Goal: Obtain resource: Download file/media

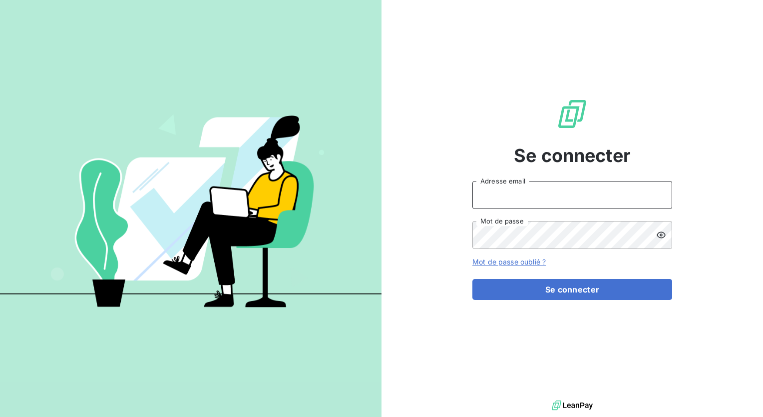
click at [545, 201] on input "Adresse email" at bounding box center [573, 195] width 200 height 28
type input "[EMAIL_ADDRESS][DOMAIN_NAME]"
click at [662, 234] on icon at bounding box center [661, 235] width 9 height 6
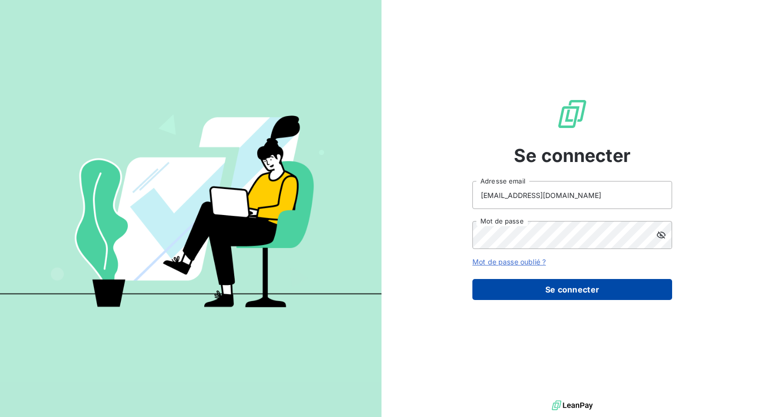
click at [623, 285] on button "Se connecter" at bounding box center [573, 289] width 200 height 21
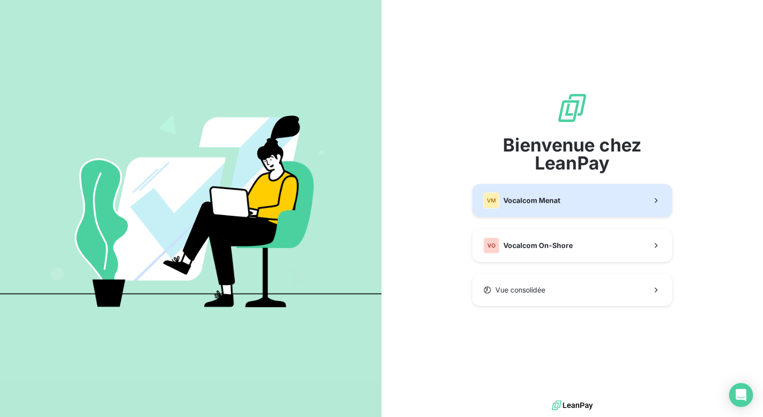
click at [551, 204] on span "Vocalcom Menat" at bounding box center [531, 200] width 57 height 10
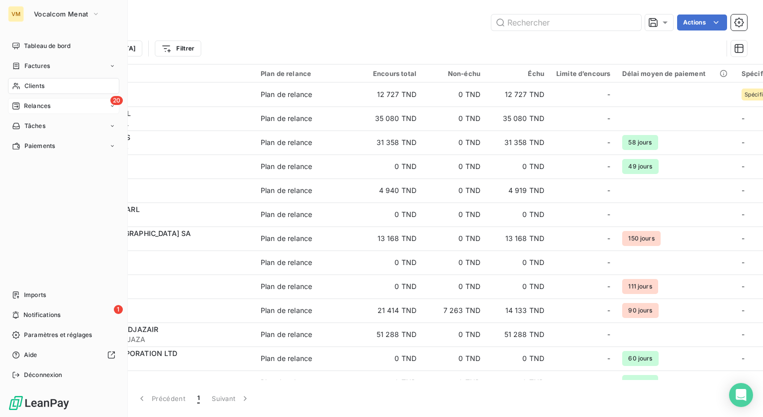
click at [22, 103] on div "Relances" at bounding box center [31, 105] width 38 height 9
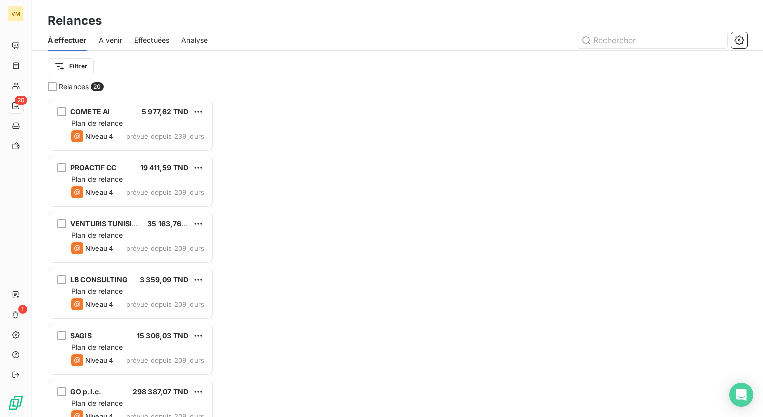
scroll to position [311, 158]
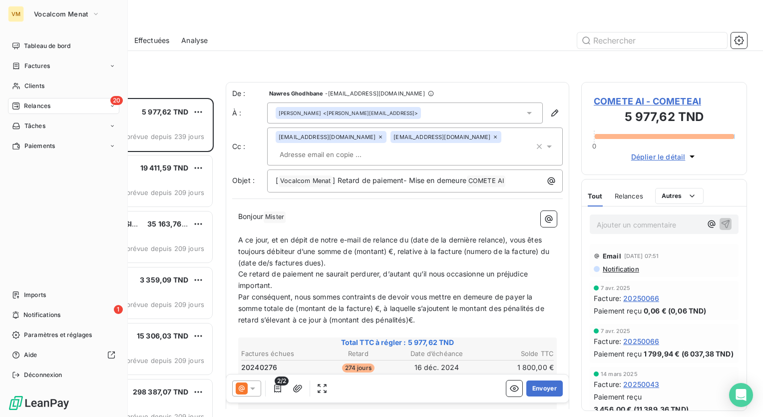
click at [41, 112] on div "20 Relances" at bounding box center [63, 106] width 111 height 16
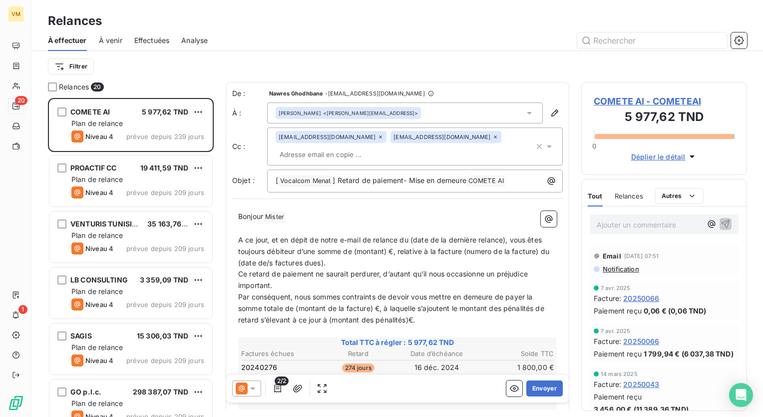
click at [157, 38] on span "Effectuées" at bounding box center [151, 40] width 35 height 10
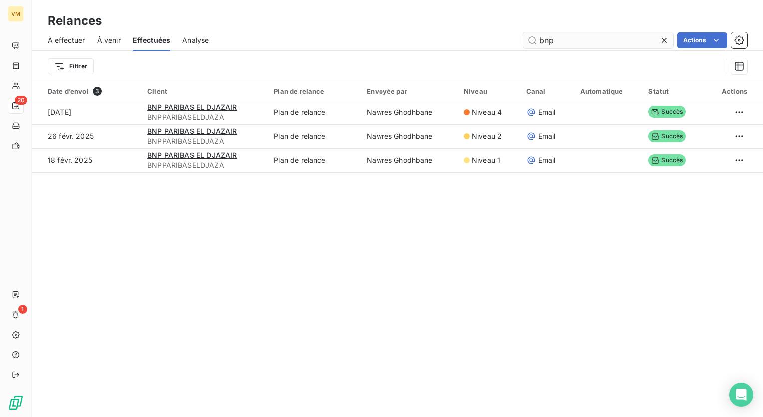
drag, startPoint x: 573, startPoint y: 38, endPoint x: 524, endPoint y: 39, distance: 49.5
click at [524, 39] on input "bnp" at bounding box center [598, 40] width 150 height 16
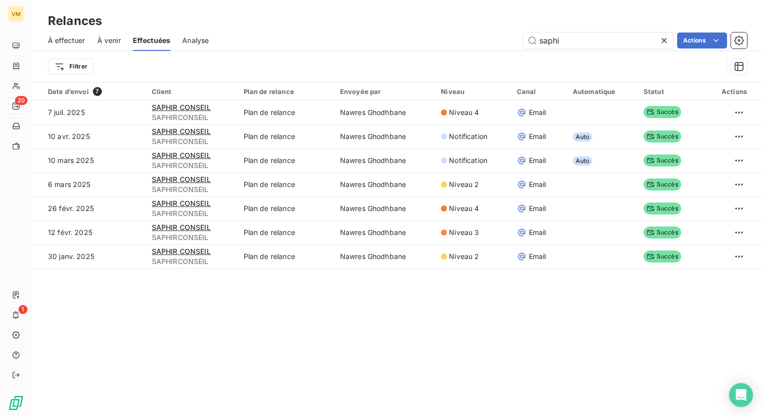
type input "saphi"
drag, startPoint x: 565, startPoint y: 38, endPoint x: 536, endPoint y: 42, distance: 29.2
click at [536, 42] on input "saphi" at bounding box center [598, 40] width 150 height 16
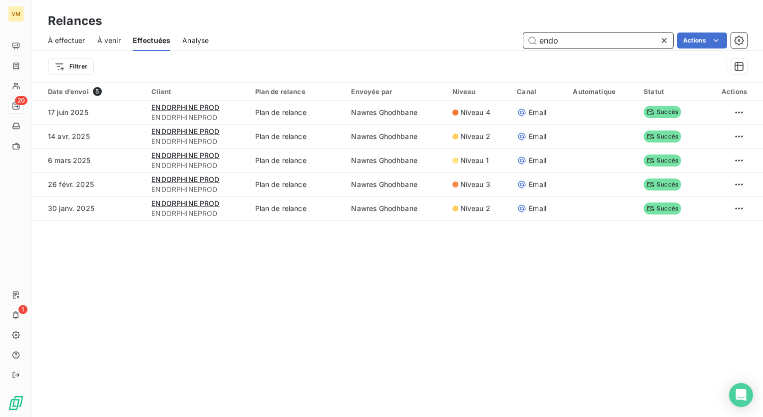
type input "endo"
click at [139, 240] on div "Date d’envoi 5 Client Plan de relance Envoyée par Niveau Canal Automatique Stat…" at bounding box center [397, 168] width 731 height 172
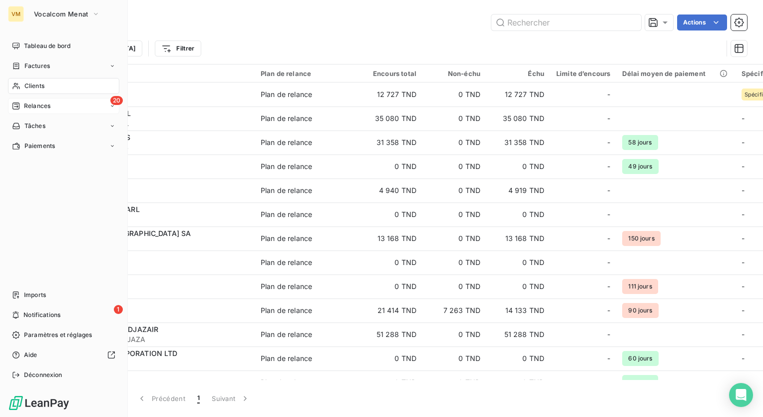
click at [42, 100] on div "20 Relances" at bounding box center [63, 106] width 111 height 16
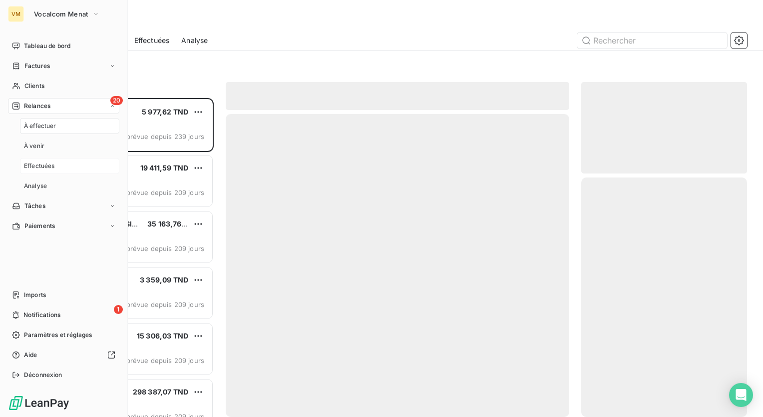
scroll to position [311, 158]
click at [57, 164] on div "Effectuées" at bounding box center [69, 166] width 99 height 16
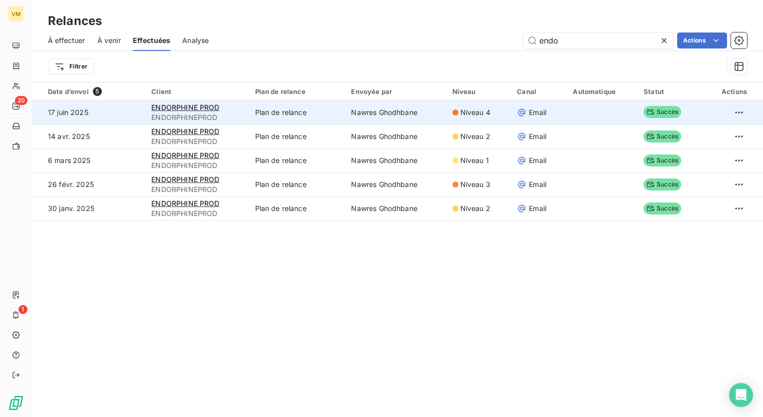
click at [430, 114] on td "Nawres Ghodhbane" at bounding box center [395, 112] width 101 height 24
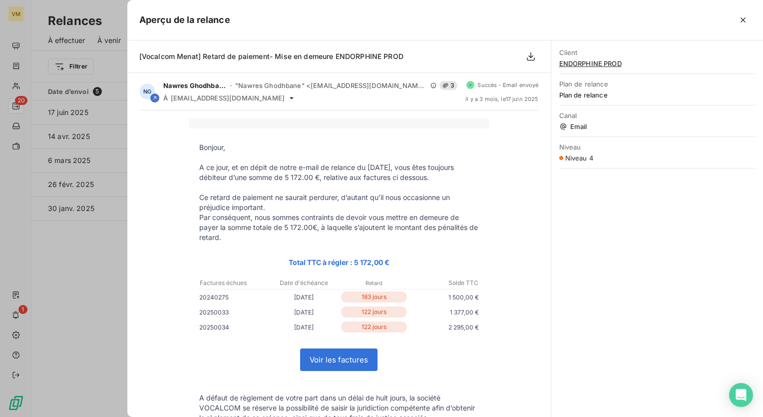
click at [459, 187] on p at bounding box center [339, 187] width 280 height 10
click at [450, 162] on p "A ce jour, et en dépit de notre e-mail de relance du 16/05/2025, vous êtes touj…" at bounding box center [339, 172] width 280 height 20
click at [741, 23] on icon "button" at bounding box center [743, 20] width 10 height 10
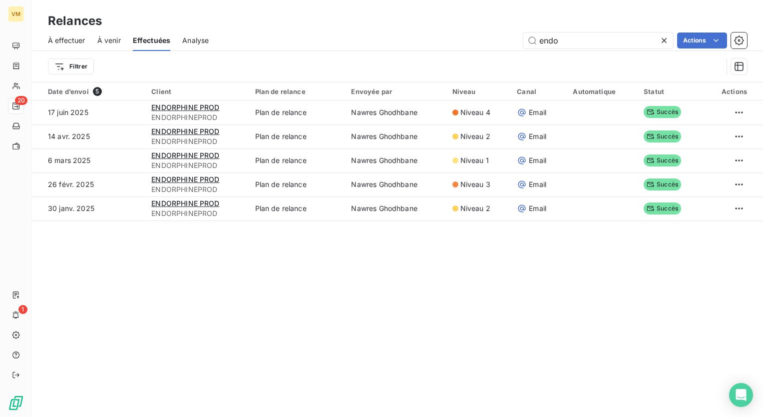
click at [662, 40] on icon at bounding box center [664, 40] width 10 height 10
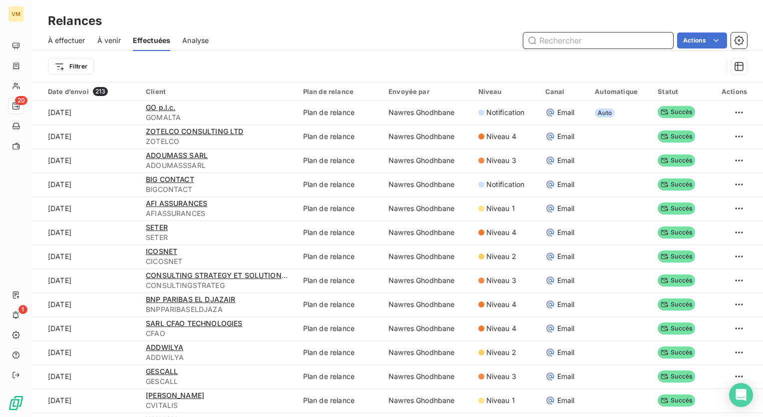
click at [589, 39] on input "text" at bounding box center [598, 40] width 150 height 16
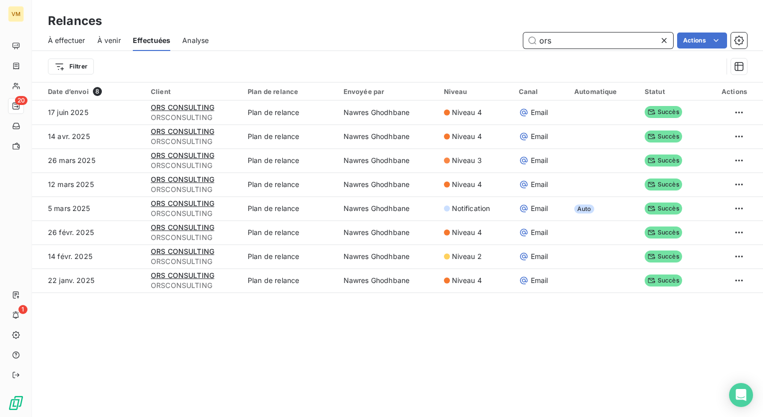
type input "ors"
drag, startPoint x: 581, startPoint y: 39, endPoint x: 499, endPoint y: 46, distance: 82.2
click at [499, 46] on div "ors Actions" at bounding box center [484, 40] width 526 height 16
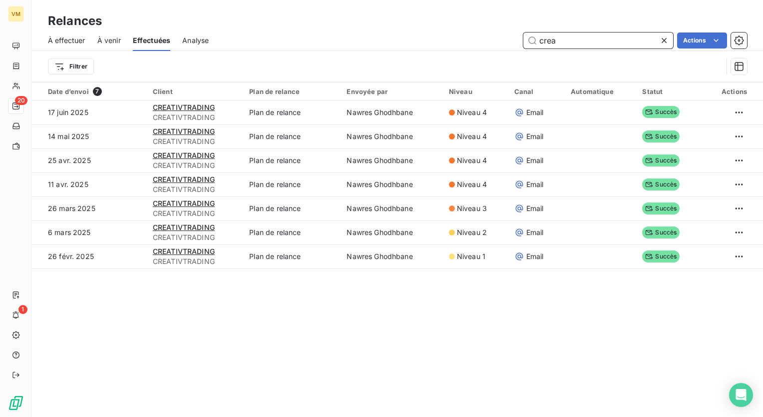
type input "crea"
click at [661, 39] on icon at bounding box center [664, 40] width 10 height 10
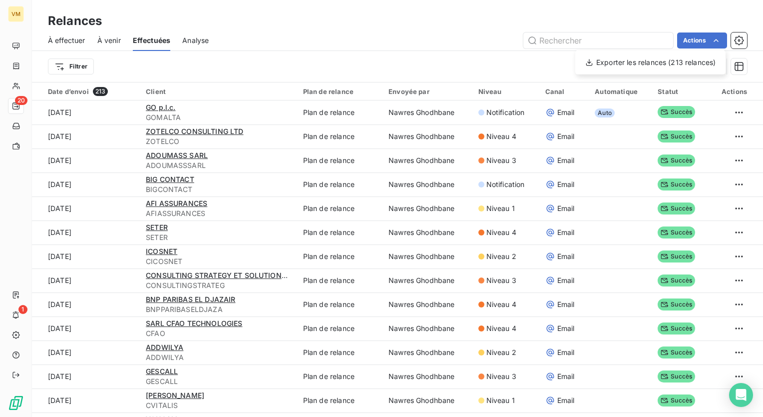
click at [712, 37] on html "VM 20 1 Relances À effectuer À venir Effectuées Analyse Actions Exporter les re…" at bounding box center [381, 208] width 763 height 417
click at [694, 37] on html "VM 20 1 Relances À effectuer À venir Effectuées Analyse Actions Filtrer Date d’…" at bounding box center [381, 208] width 763 height 417
click at [14, 69] on html "VM 20 1 Relances À effectuer À venir Effectuées Analyse Actions Exporter les re…" at bounding box center [381, 208] width 763 height 417
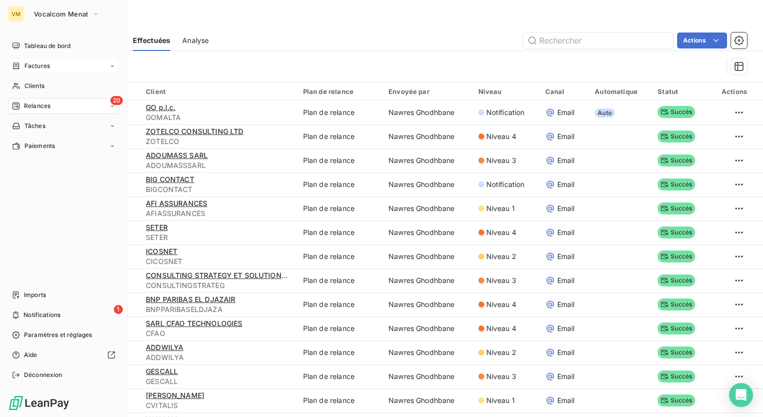
click at [25, 63] on span "Factures" at bounding box center [36, 65] width 25 height 9
click at [40, 127] on span "Clients" at bounding box center [34, 125] width 20 height 9
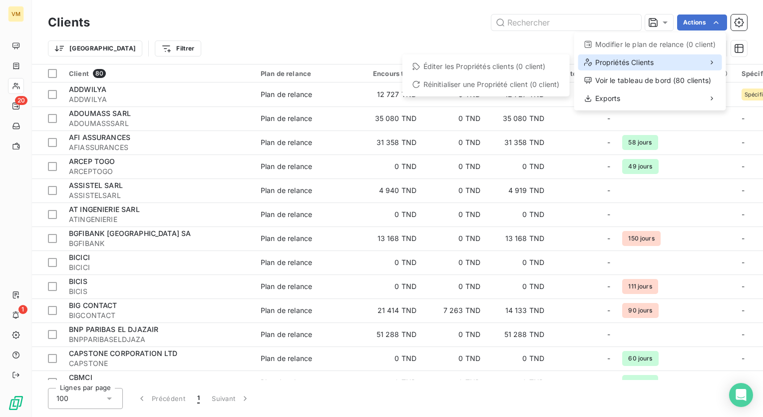
click at [709, 63] on div "Propriétés Clients" at bounding box center [650, 62] width 144 height 16
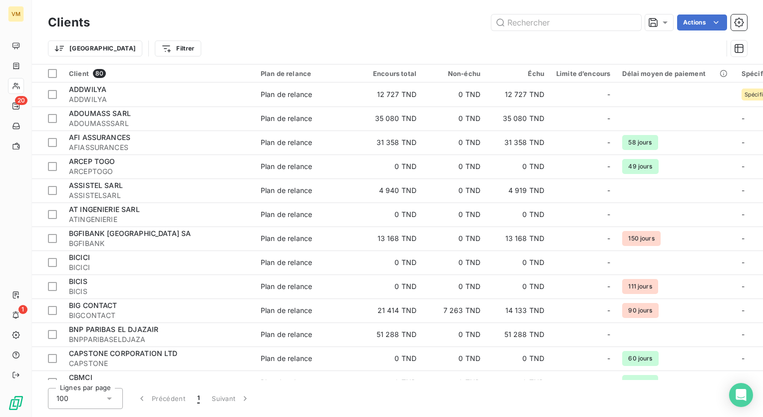
click at [745, 21] on html "VM 20 1 Clients Actions Trier Filtrer Client 80 Plan de relance Encours total N…" at bounding box center [381, 208] width 763 height 417
click at [745, 21] on button "button" at bounding box center [739, 22] width 16 height 16
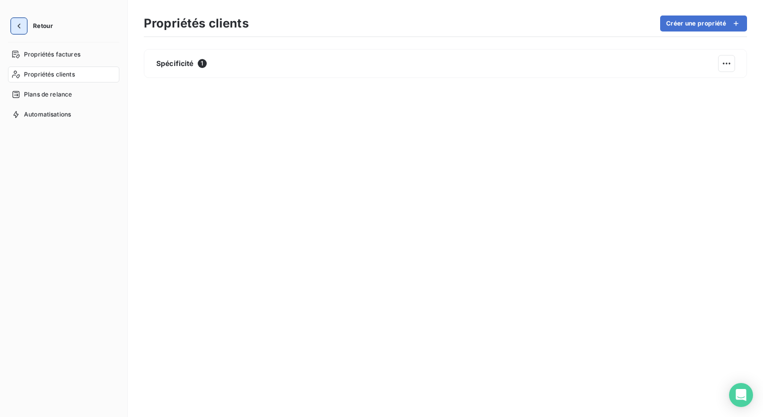
click at [19, 27] on icon "button" at bounding box center [18, 25] width 3 height 5
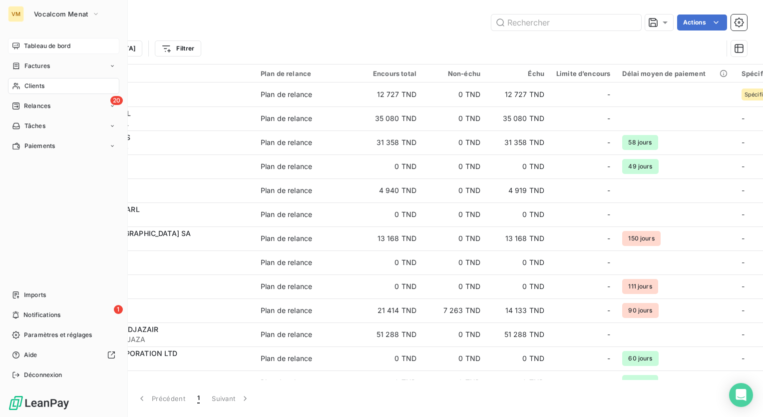
click at [19, 45] on icon at bounding box center [15, 45] width 7 height 6
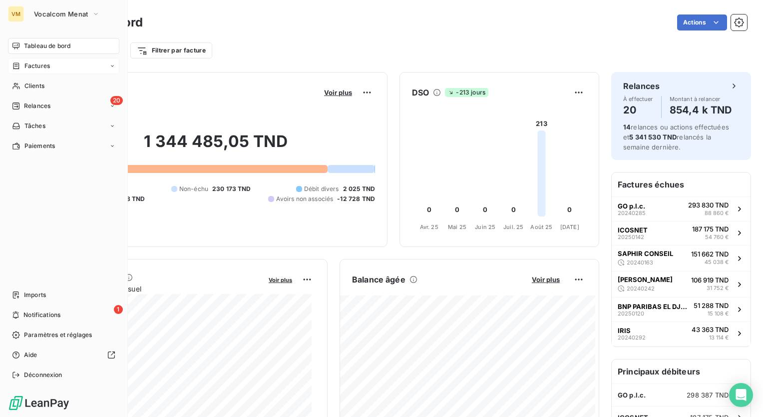
click at [20, 67] on html "VM Vocalcom Menat Tableau de bord Factures Clients 20 Relances Tâches Paiements…" at bounding box center [381, 208] width 763 height 417
click at [20, 67] on icon at bounding box center [16, 66] width 8 height 8
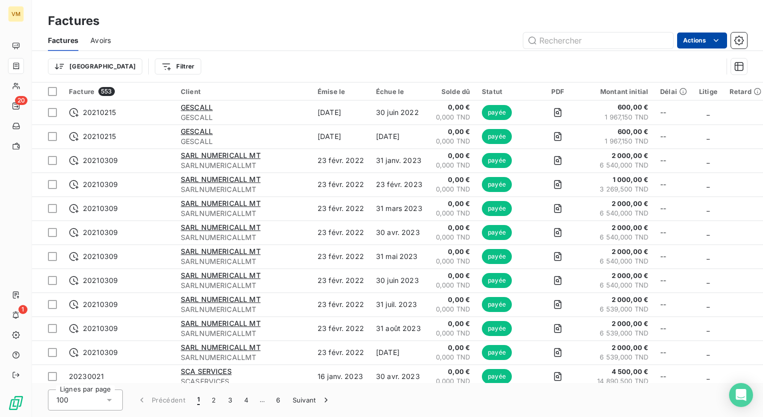
click at [697, 43] on html "VM 20 1 Factures Factures Avoirs Actions Trier Filtrer Facture 553 Client Émise…" at bounding box center [381, 208] width 763 height 417
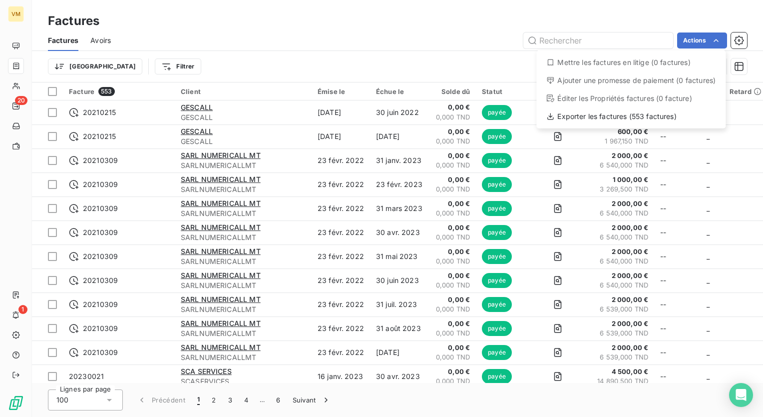
click at [19, 85] on html "VM 20 1 Factures Factures Avoirs Actions Mettre les factures en litige (0 factu…" at bounding box center [381, 208] width 763 height 417
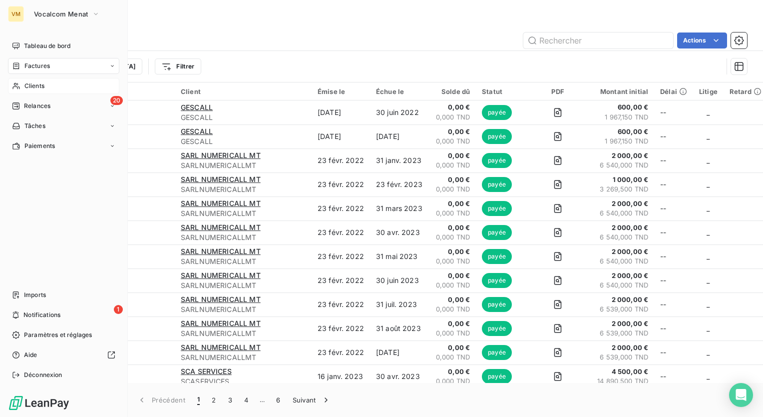
click at [15, 85] on icon at bounding box center [15, 86] width 7 height 6
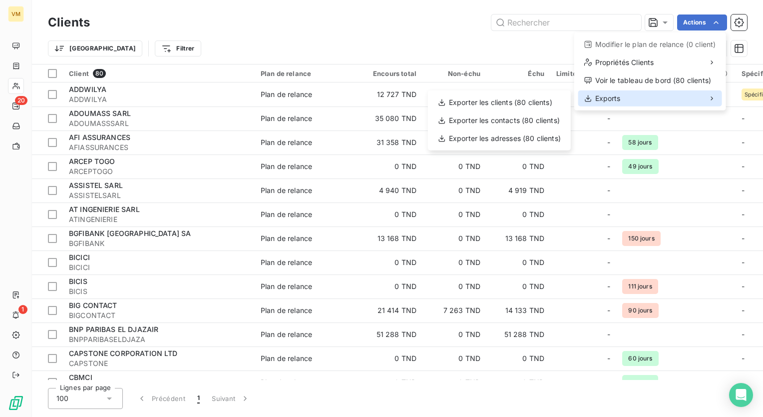
click at [677, 94] on div "Exports" at bounding box center [650, 98] width 144 height 16
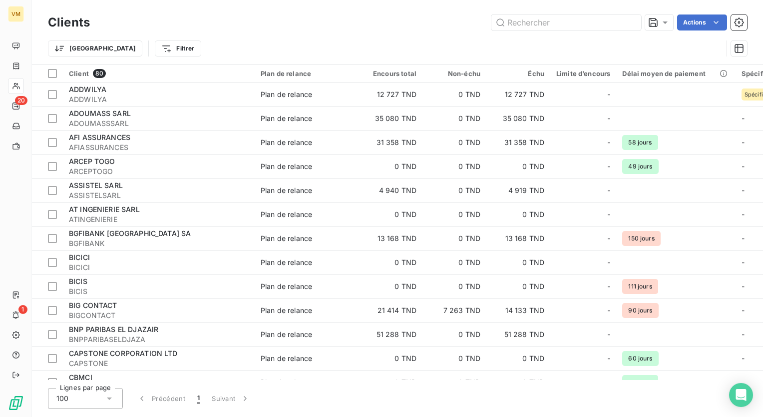
click at [456, 47] on html "VM 20 1 Clients Actions Trier Filtrer Client 80 Plan de relance Encours total N…" at bounding box center [381, 208] width 763 height 417
click at [738, 24] on icon "button" at bounding box center [739, 22] width 10 height 10
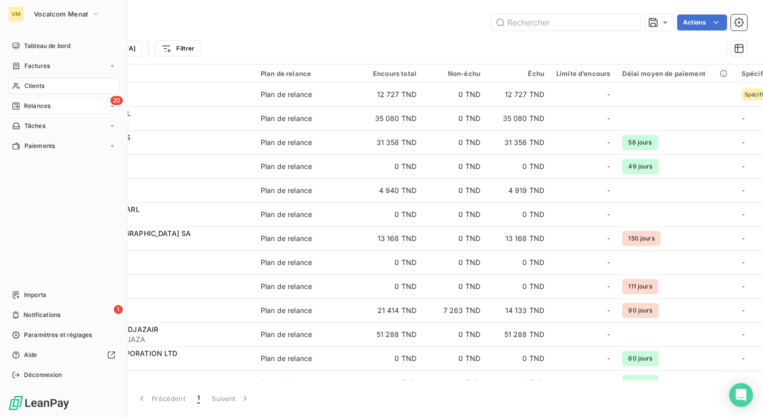
click at [40, 107] on span "Relances" at bounding box center [37, 105] width 26 height 9
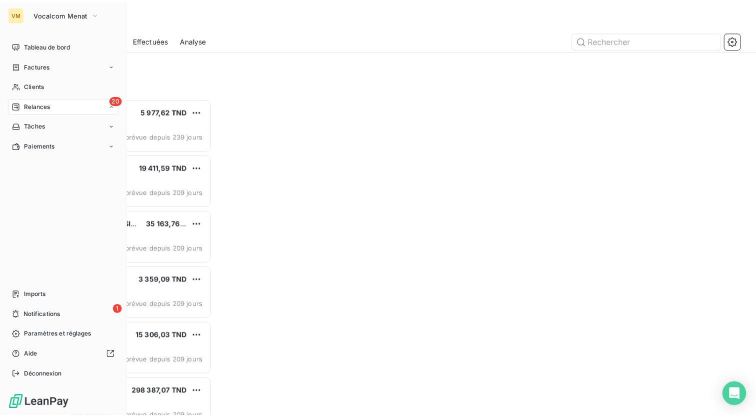
scroll to position [311, 158]
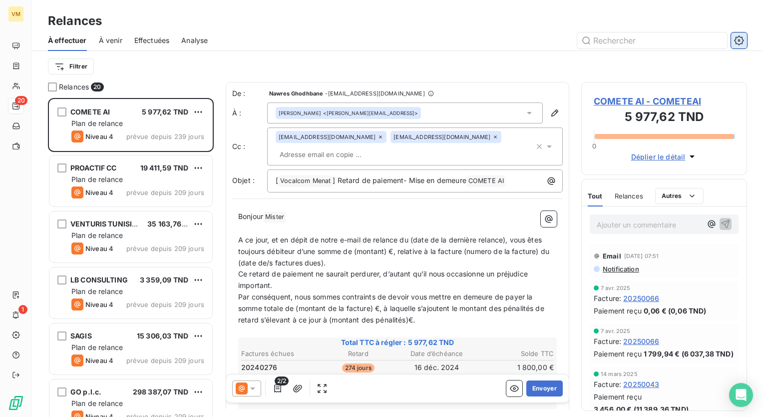
click at [742, 47] on button "button" at bounding box center [739, 40] width 16 height 16
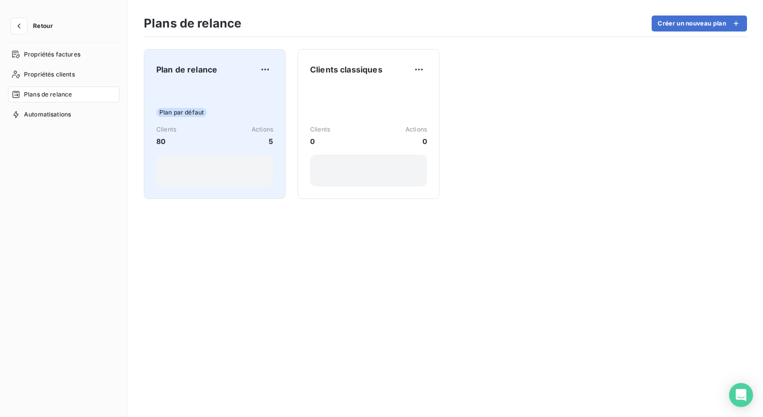
click at [226, 69] on div "Plan de relance" at bounding box center [214, 69] width 117 height 16
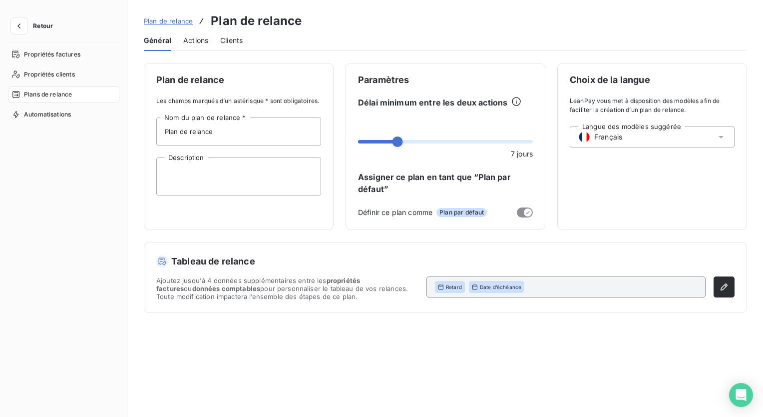
click at [194, 34] on div "Actions" at bounding box center [195, 40] width 25 height 21
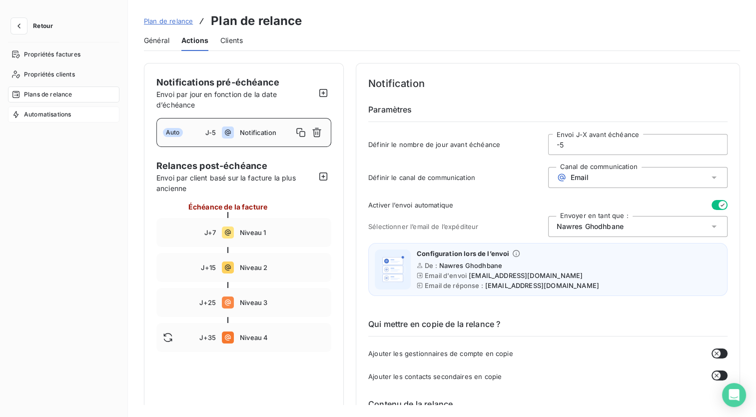
click at [68, 110] on span "Automatisations" at bounding box center [47, 114] width 47 height 9
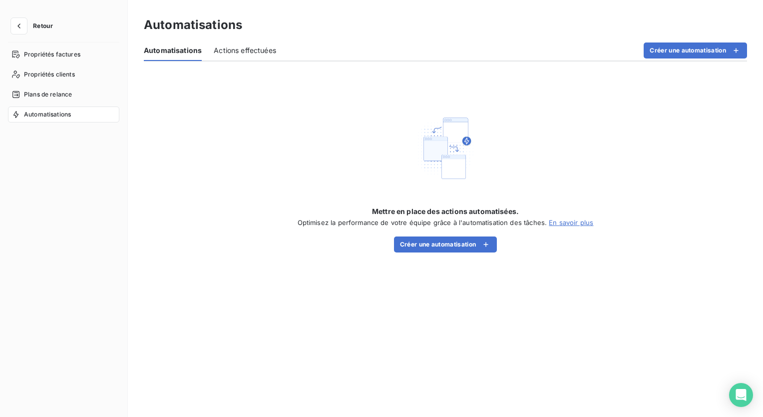
drag, startPoint x: 29, startPoint y: 1, endPoint x: 100, endPoint y: 272, distance: 280.0
click at [110, 274] on div "Propriétés factures Propriétés clients Plans de relance Automatisations" at bounding box center [63, 222] width 111 height 352
click at [12, 29] on button "button" at bounding box center [19, 26] width 16 height 16
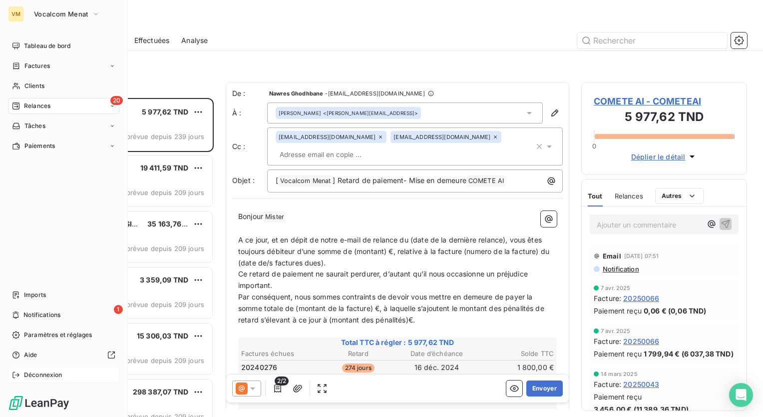
scroll to position [311, 158]
click at [41, 127] on span "Tâches" at bounding box center [34, 125] width 21 height 9
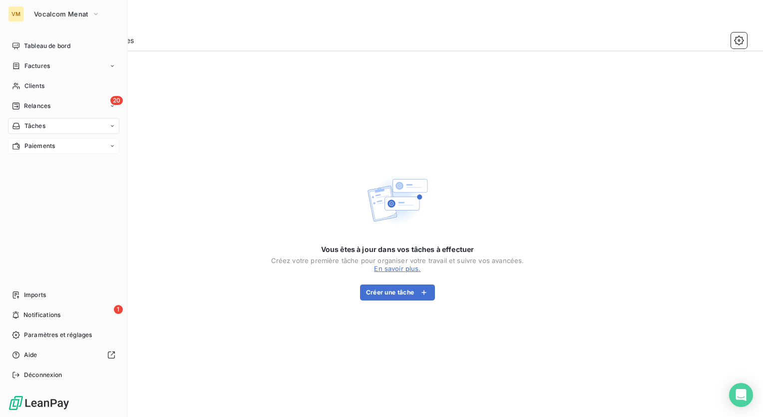
click at [28, 145] on span "Paiements" at bounding box center [39, 145] width 30 height 9
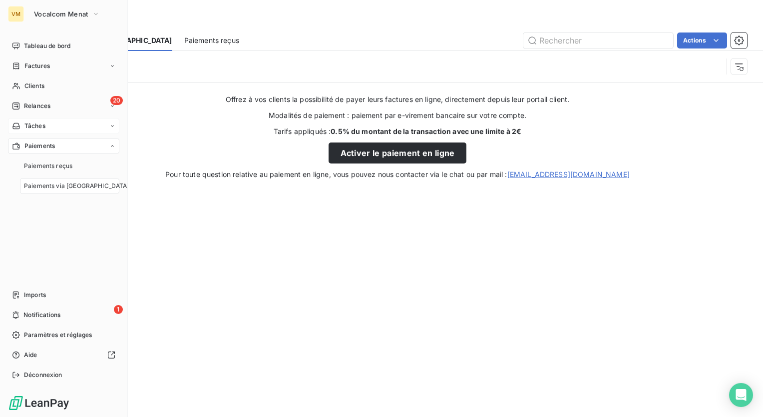
click at [41, 227] on div "Tableau de bord Factures Clients 20 Relances Tâches Paiements Paiements reçus P…" at bounding box center [63, 210] width 111 height 345
click at [81, 110] on div "20 Relances" at bounding box center [63, 106] width 111 height 16
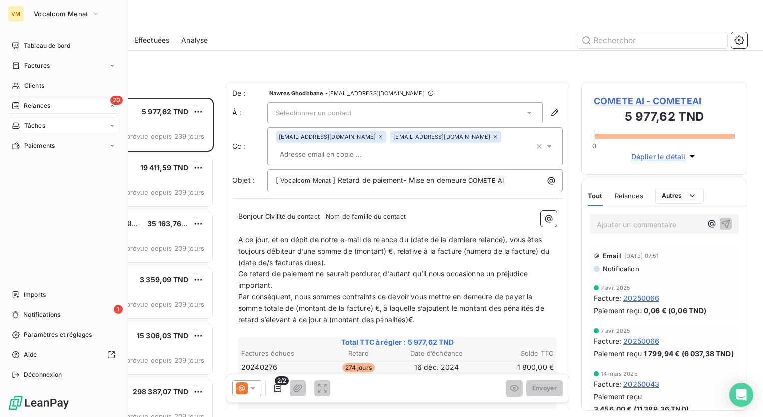
scroll to position [311, 158]
click at [74, 167] on div "Effectuées" at bounding box center [69, 166] width 99 height 16
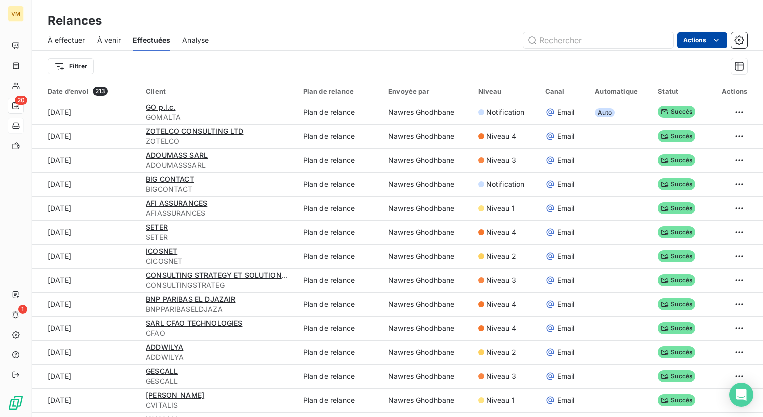
click at [703, 36] on html "VM 20 1 Relances À effectuer À venir Effectuées Analyse Actions Filtrer Date d’…" at bounding box center [381, 208] width 763 height 417
click at [653, 12] on html "VM 20 1 Relances À effectuer À venir Effectuées Analyse Actions Filtrer Date d’…" at bounding box center [381, 208] width 763 height 417
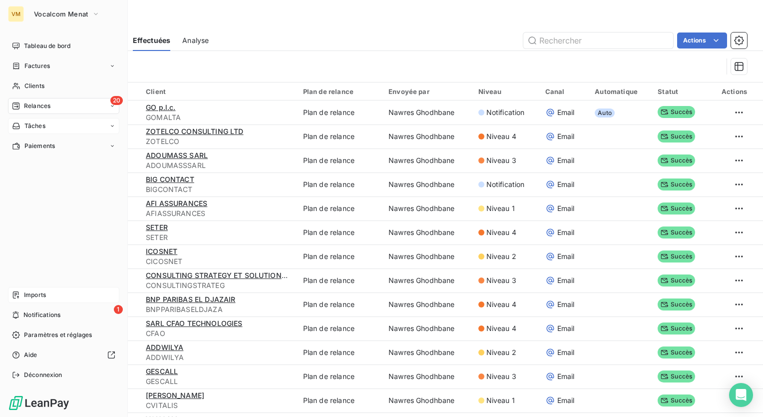
click at [72, 301] on div "Imports" at bounding box center [63, 295] width 111 height 16
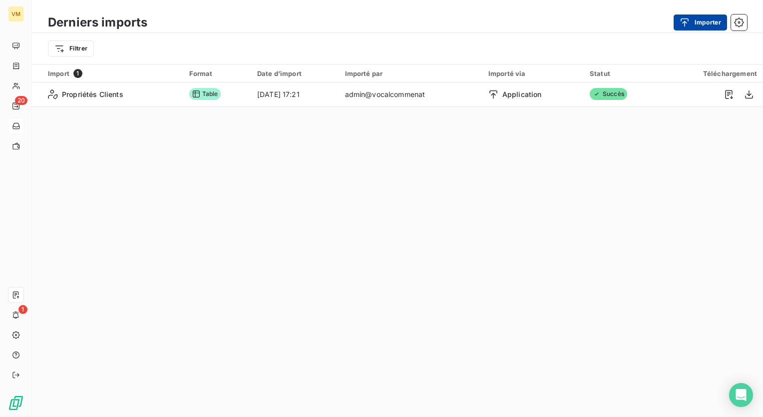
click at [697, 23] on button "Importer" at bounding box center [700, 22] width 53 height 16
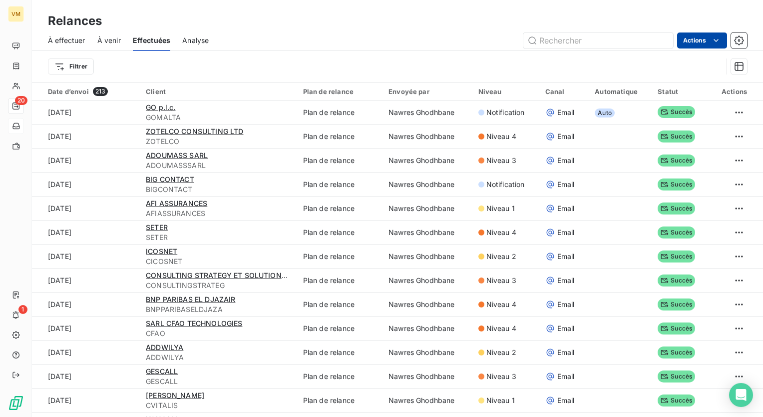
click at [723, 44] on html "VM 20 1 Relances À effectuer À venir Effectuées Analyse Actions Filtrer Date d’…" at bounding box center [381, 208] width 763 height 417
click at [743, 43] on html "VM 20 1 Relances À effectuer À venir Effectuées Analyse Actions Exporter les re…" at bounding box center [381, 208] width 763 height 417
click at [78, 40] on span "À effectuer" at bounding box center [66, 40] width 37 height 10
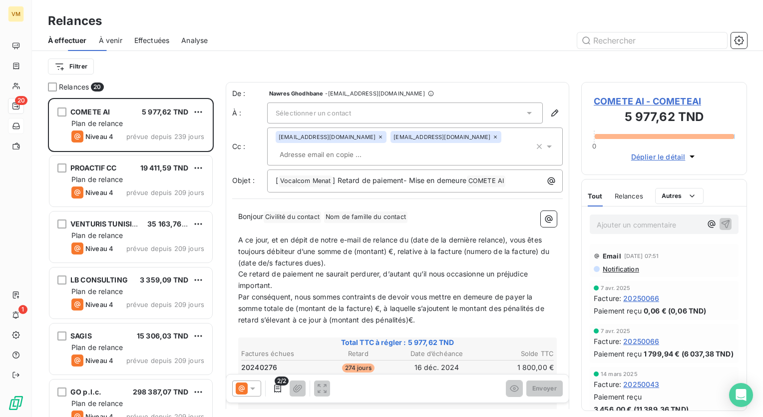
scroll to position [311, 158]
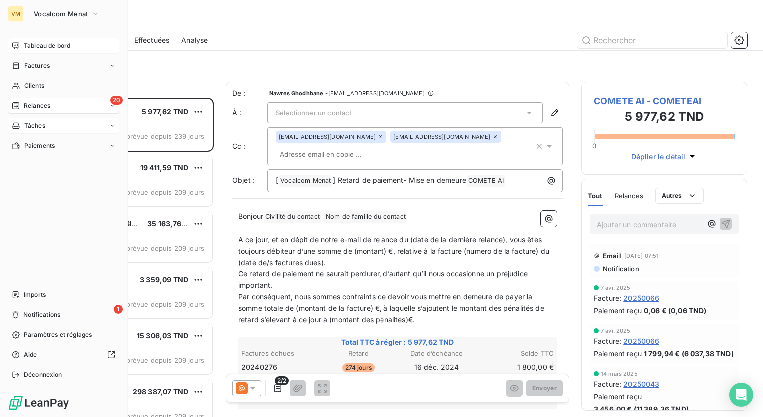
click at [21, 45] on div "Tableau de bord" at bounding box center [63, 46] width 111 height 16
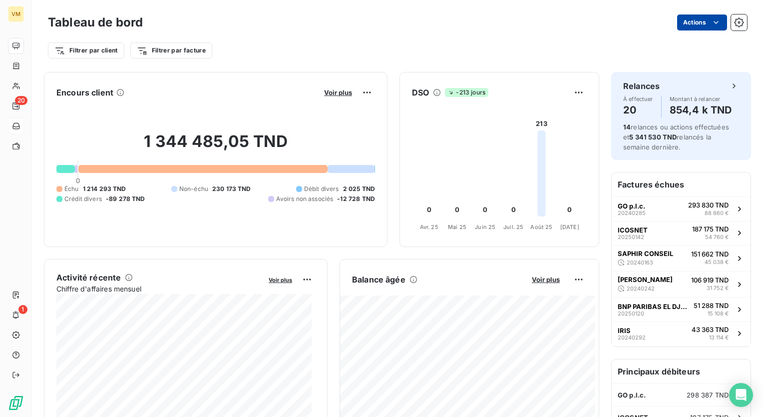
click at [685, 21] on html "VM 20 1 Tableau de bord Actions Filtrer par client Filtrer par facture Encours …" at bounding box center [381, 208] width 763 height 417
click at [677, 45] on div "Exporter le tableau de bord" at bounding box center [658, 44] width 115 height 16
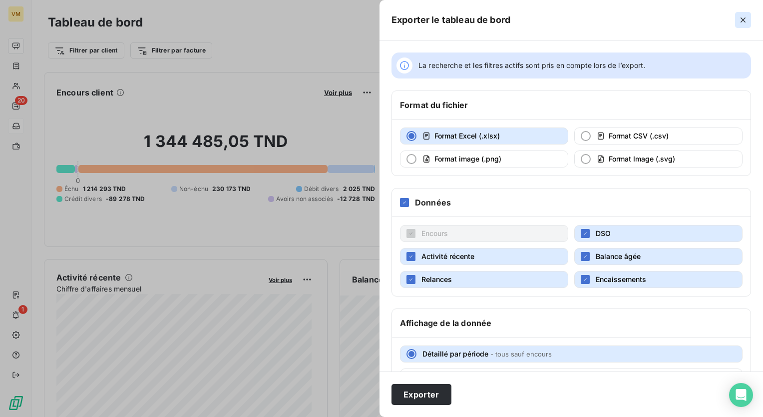
click at [745, 16] on icon "button" at bounding box center [743, 20] width 10 height 10
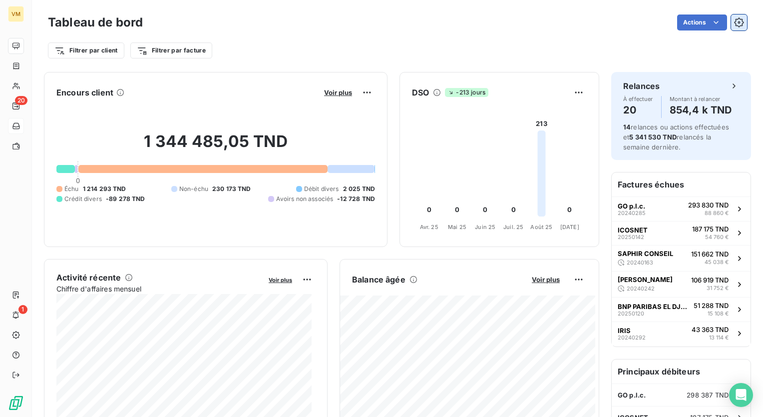
click at [736, 28] on button "button" at bounding box center [739, 22] width 16 height 16
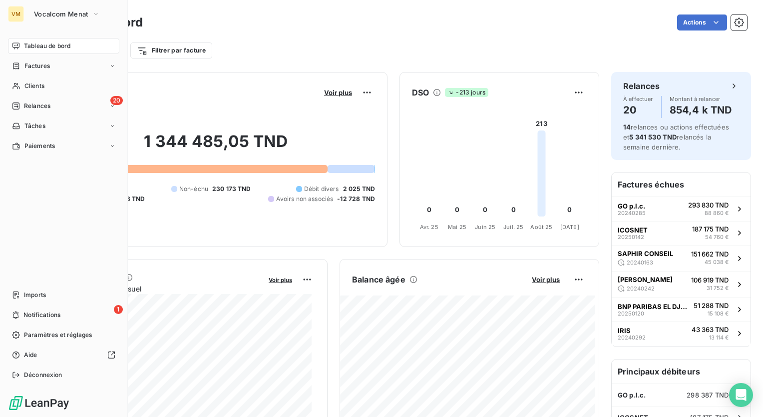
click at [33, 43] on span "Tableau de bord" at bounding box center [47, 45] width 46 height 9
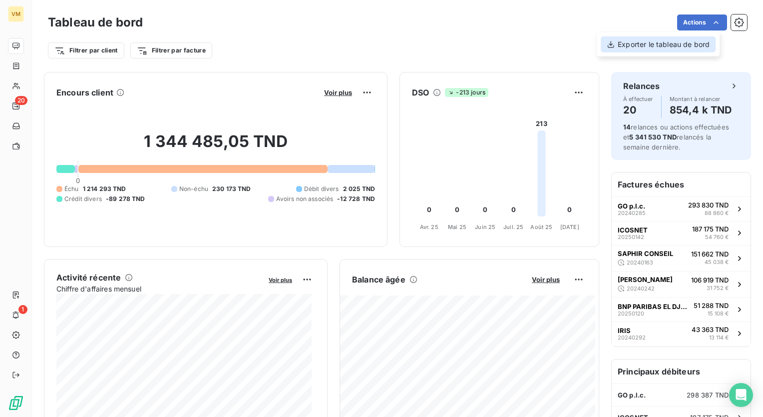
click at [682, 41] on div "Exporter le tableau de bord" at bounding box center [658, 44] width 115 height 16
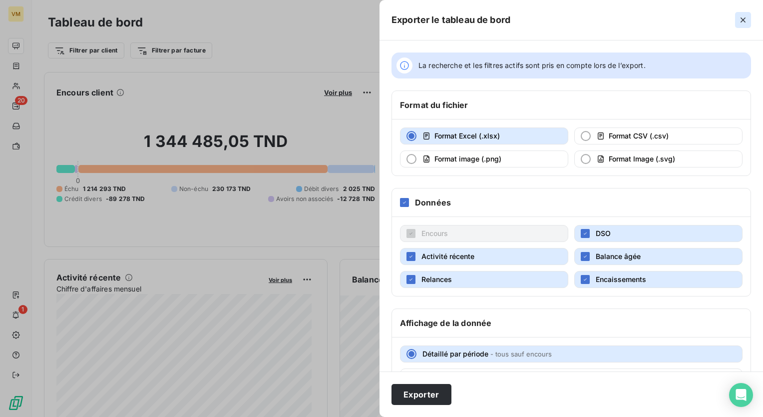
click at [739, 21] on icon "button" at bounding box center [743, 20] width 10 height 10
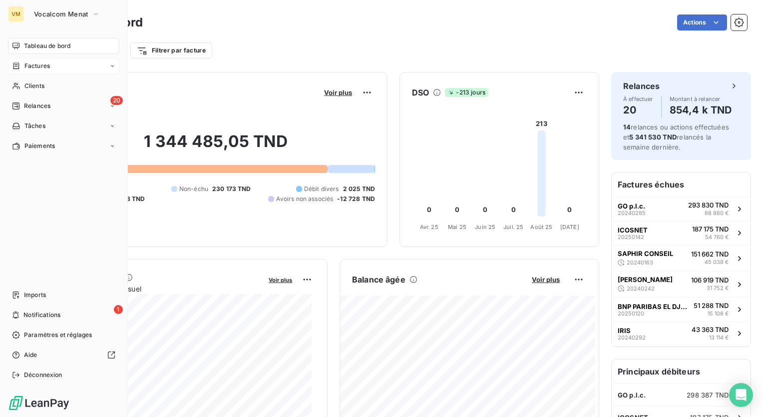
click at [36, 70] on div "Factures" at bounding box center [63, 66] width 111 height 16
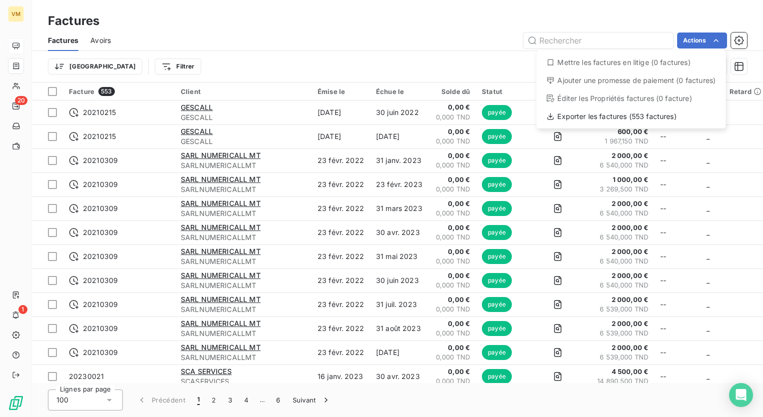
click at [160, 32] on html "VM 20 1 Factures Factures Avoirs Actions Mettre les factures en litige (0 factu…" at bounding box center [381, 208] width 763 height 417
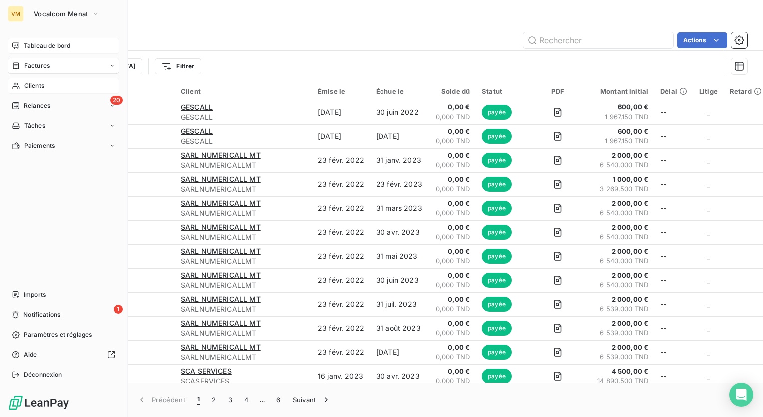
click at [38, 87] on span "Clients" at bounding box center [34, 85] width 20 height 9
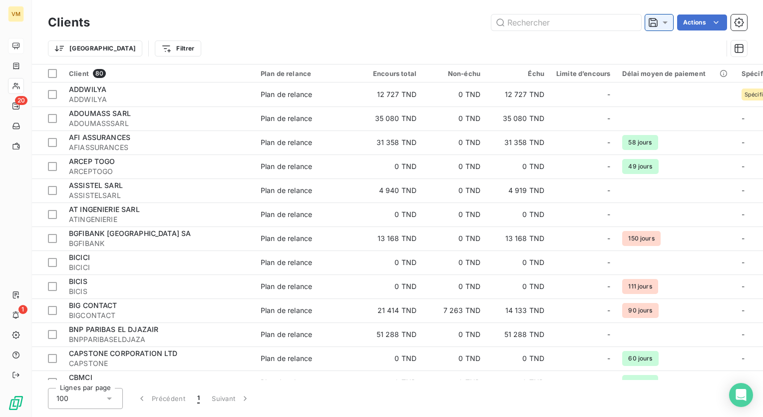
click at [666, 25] on icon at bounding box center [665, 22] width 10 height 10
click at [697, 64] on th "Délai moyen de paiement" at bounding box center [675, 73] width 119 height 18
click at [693, 27] on html "VM 20 1 Clients Actions Trier Filtrer Client 80 Plan de relance Encours total N…" at bounding box center [381, 208] width 763 height 417
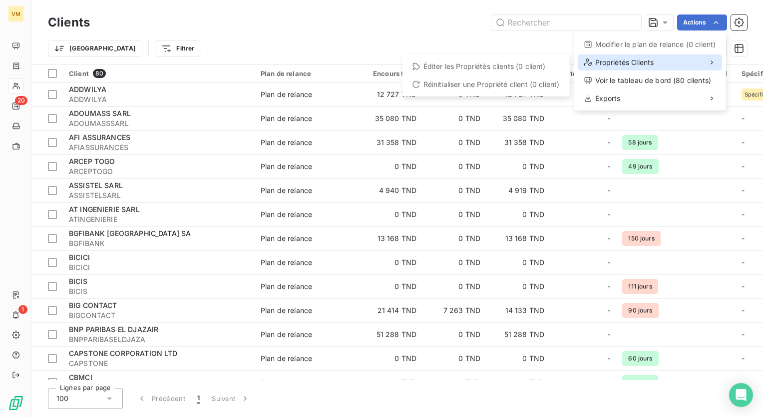
click at [685, 59] on div "Propriétés Clients" at bounding box center [650, 62] width 144 height 16
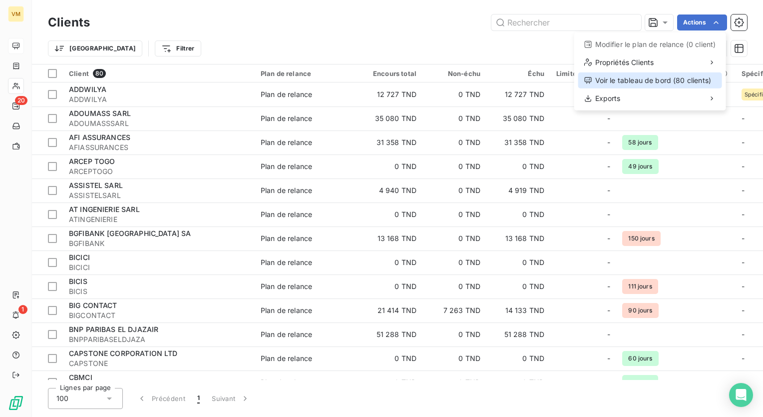
click at [677, 77] on div "Voir le tableau de bord (80 clients)" at bounding box center [650, 80] width 144 height 16
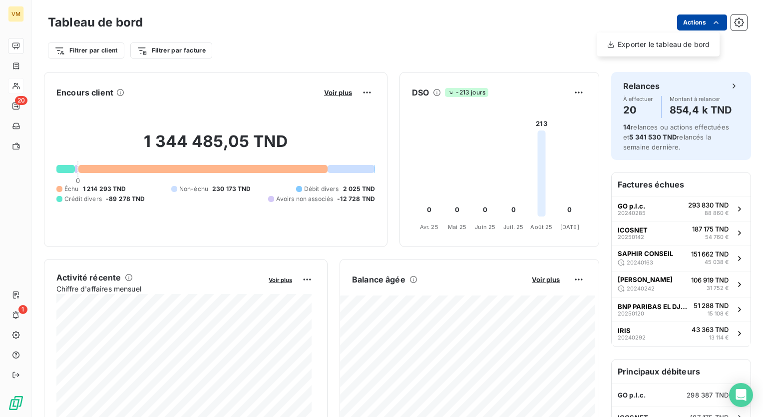
click at [701, 21] on html "VM 20 1 Tableau de bord Actions Exporter le tableau de bord Filtrer par client …" at bounding box center [381, 208] width 763 height 417
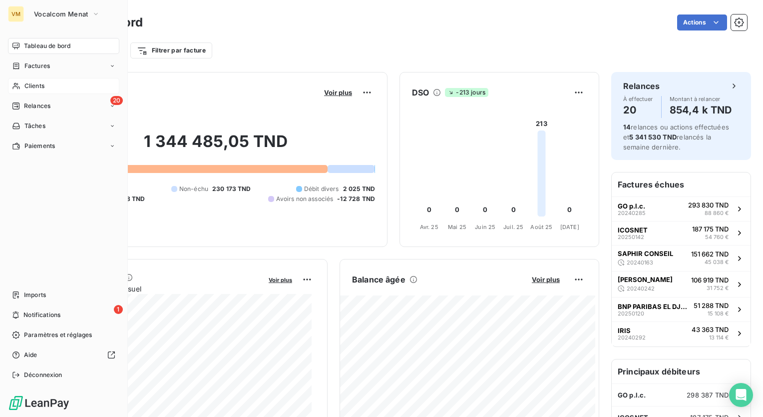
click at [26, 90] on html "VM Vocalcom Menat Tableau de bord Factures Clients 20 Relances Tâches Paiements…" at bounding box center [381, 208] width 763 height 417
click at [16, 89] on icon at bounding box center [16, 86] width 8 height 8
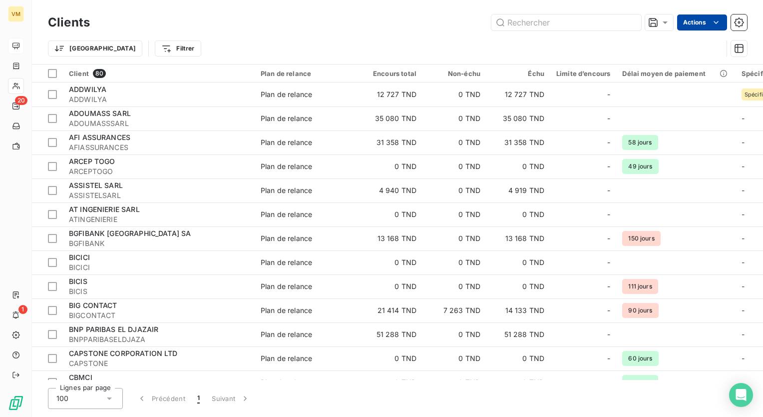
click at [701, 25] on html "VM 20 1 Clients Actions Trier Filtrer Client 80 Plan de relance Encours total N…" at bounding box center [381, 208] width 763 height 417
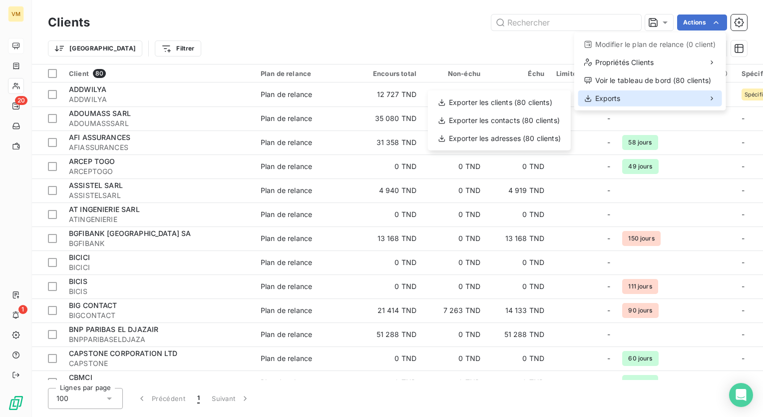
click at [674, 95] on div "Exports" at bounding box center [650, 98] width 144 height 16
click at [273, 20] on html "VM 20 1 Clients Actions Modifier le plan de relance (0 client) Propriétés Clien…" at bounding box center [381, 208] width 763 height 417
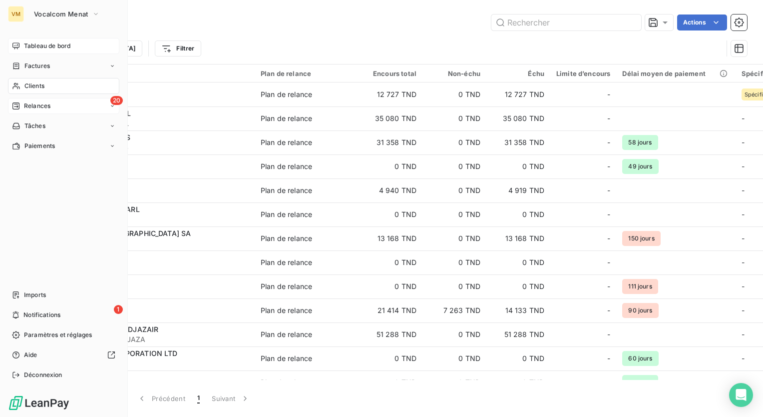
click at [18, 104] on icon at bounding box center [15, 105] width 7 height 7
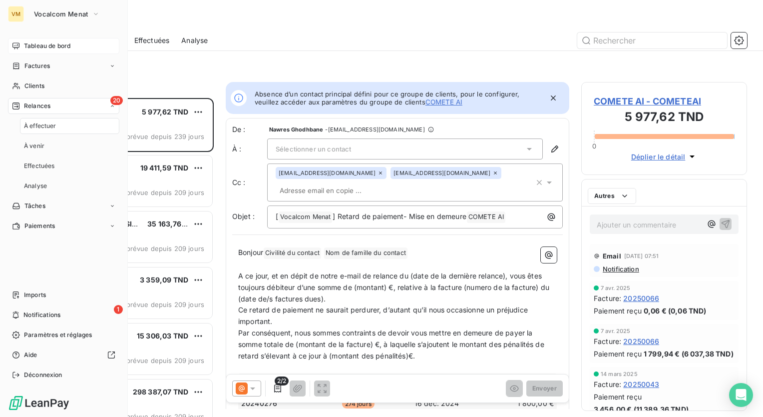
scroll to position [311, 158]
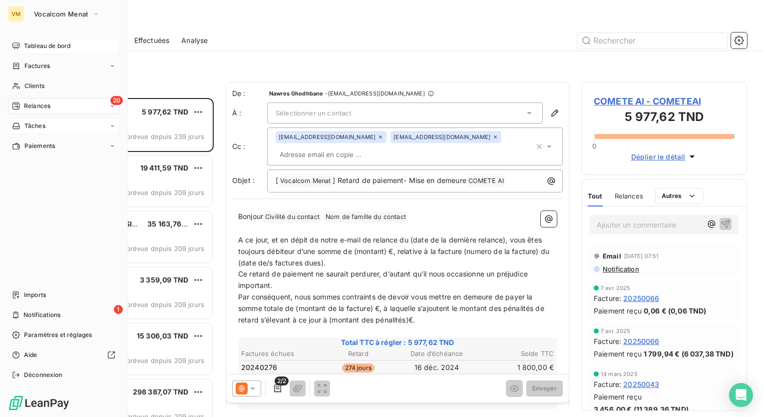
click at [16, 128] on icon at bounding box center [15, 126] width 7 height 6
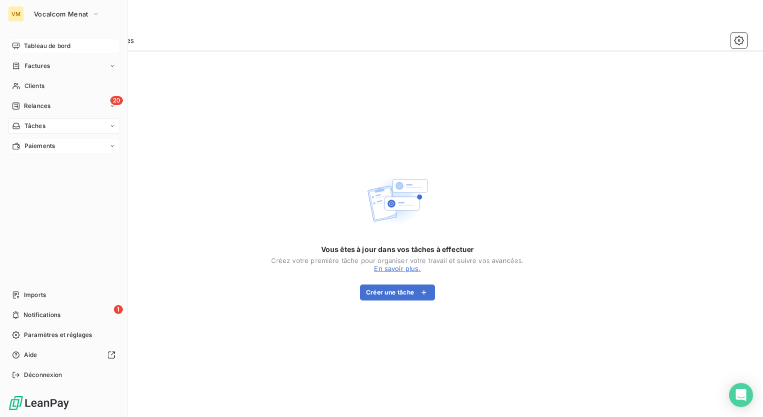
click at [11, 139] on div "Paiements" at bounding box center [63, 146] width 111 height 16
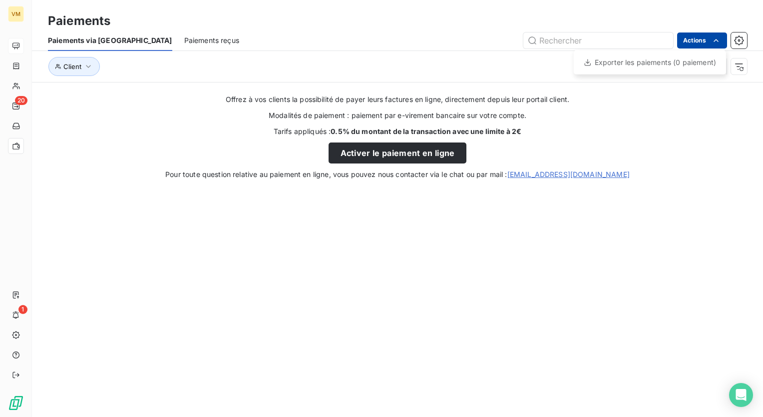
click at [706, 43] on html "VM 20 1 Paiements Paiements via le Portail Paiements reçus Actions Exporter les…" at bounding box center [381, 208] width 763 height 417
drag, startPoint x: 721, startPoint y: 137, endPoint x: 708, endPoint y: 132, distance: 14.2
click at [718, 137] on html "VM 20 1 Paiements Paiements via le Portail Paiements reçus Actions Exporter les…" at bounding box center [381, 208] width 763 height 417
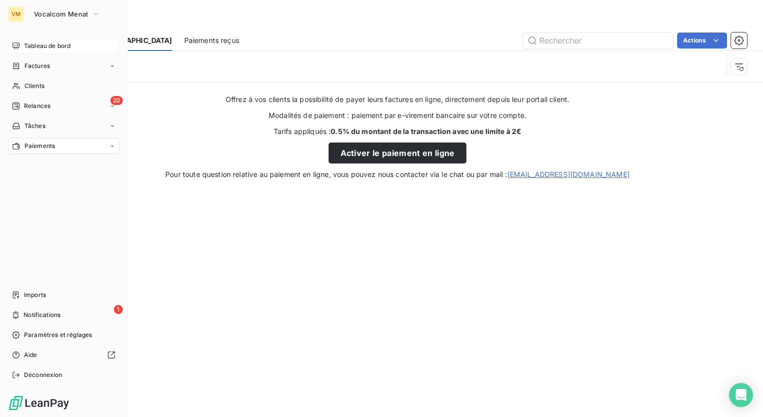
click at [57, 50] on span "Tableau de bord" at bounding box center [47, 45] width 46 height 9
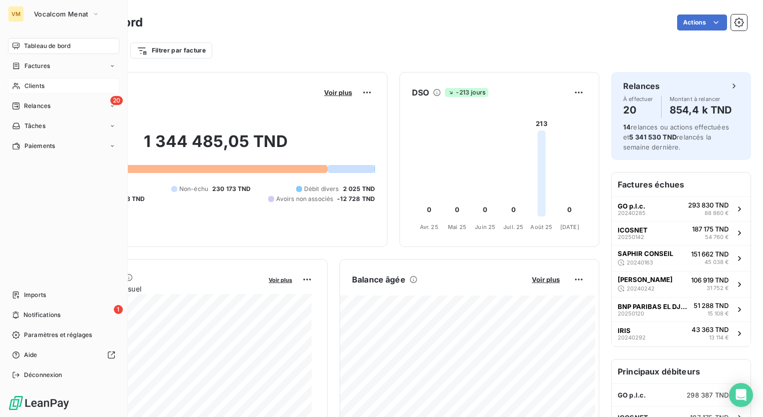
click at [38, 91] on div "Clients" at bounding box center [63, 86] width 111 height 16
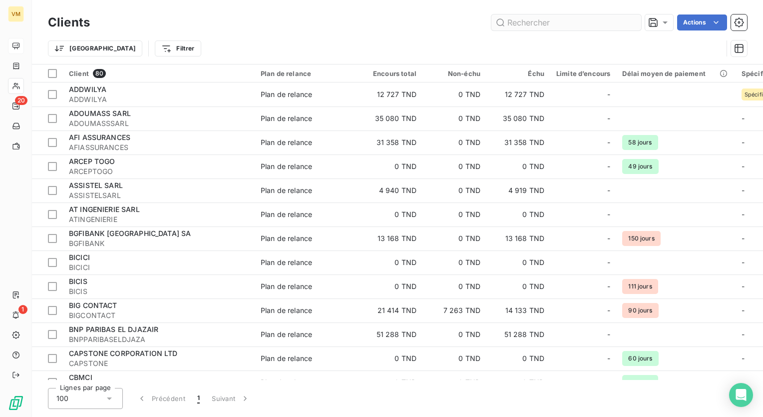
click at [547, 27] on input "text" at bounding box center [567, 22] width 150 height 16
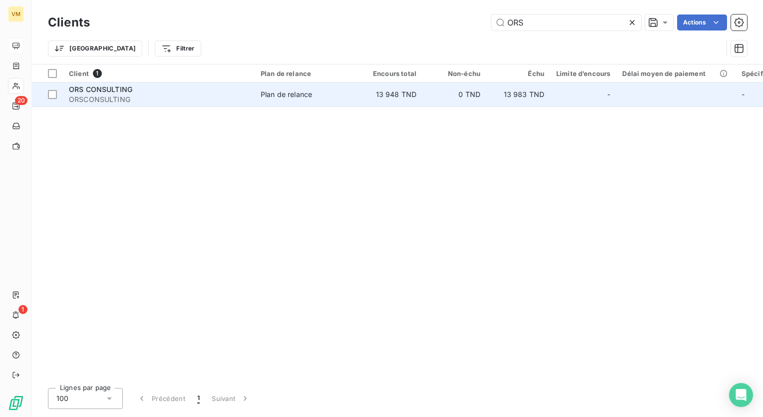
type input "ORS"
click at [505, 97] on td "13 983 TND" at bounding box center [519, 94] width 64 height 24
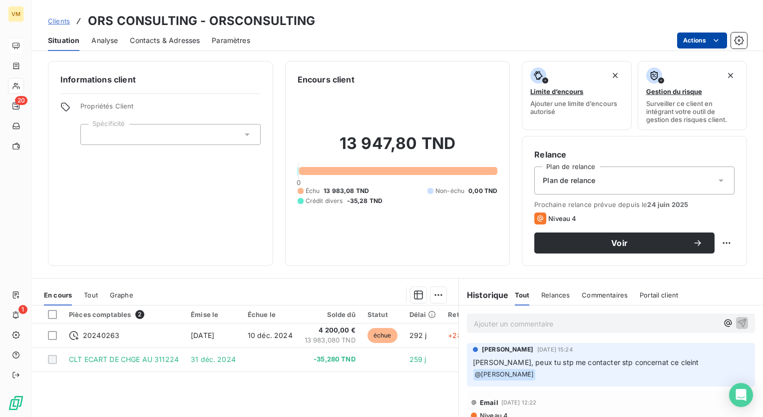
click at [701, 41] on html "VM 20 1 Clients ORS CONSULTING - ORSCONSULTING Situation Analyse Contacts & Adr…" at bounding box center [381, 208] width 763 height 417
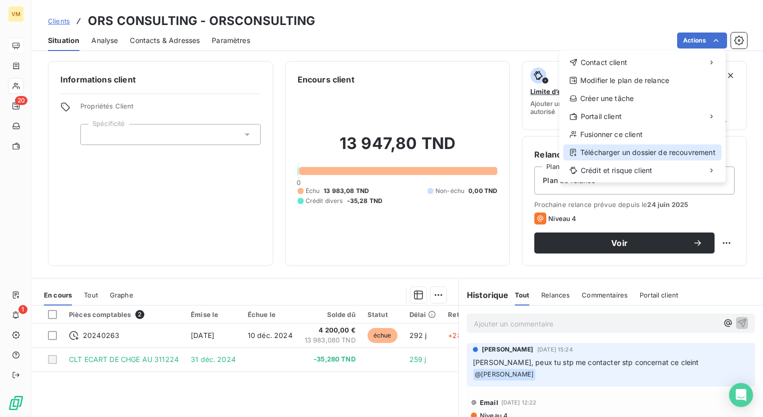
click at [676, 151] on div "Télécharger un dossier de recouvrement" at bounding box center [642, 152] width 158 height 16
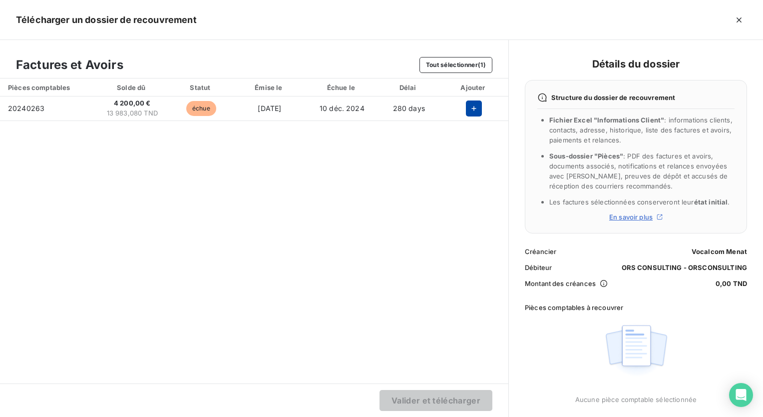
click at [476, 113] on icon "button" at bounding box center [474, 108] width 10 height 10
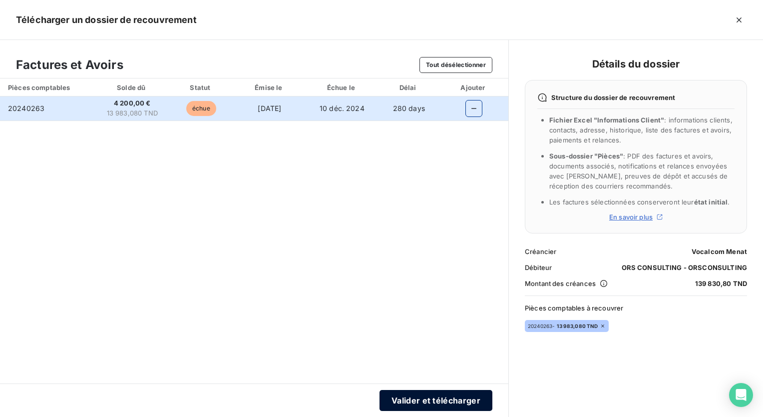
click at [455, 399] on button "Valider et télécharger" at bounding box center [436, 400] width 113 height 21
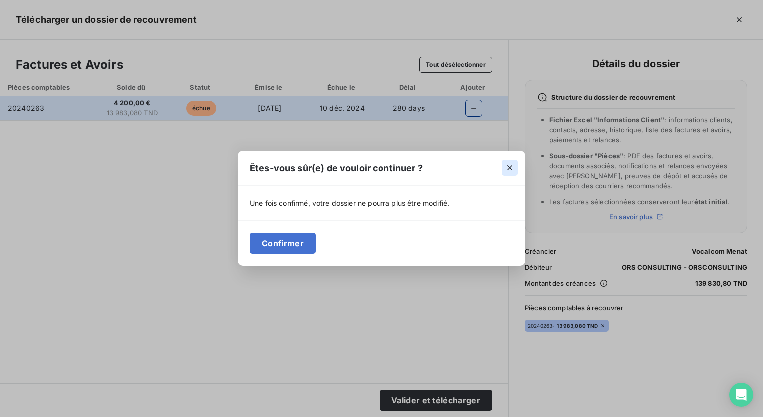
click at [507, 167] on icon "button" at bounding box center [510, 168] width 10 height 10
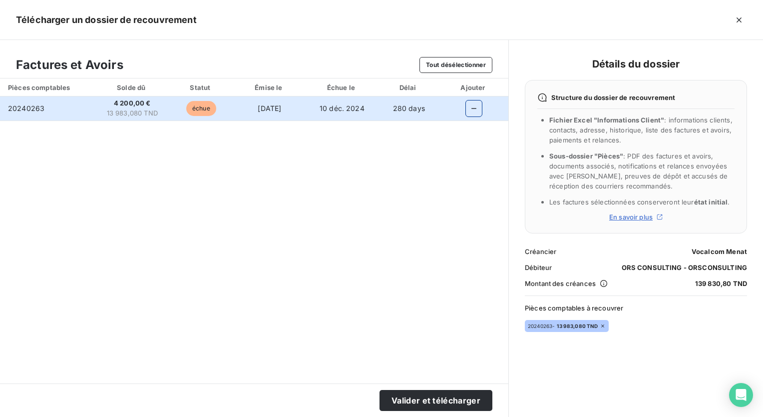
click at [478, 111] on icon "button" at bounding box center [474, 108] width 10 height 10
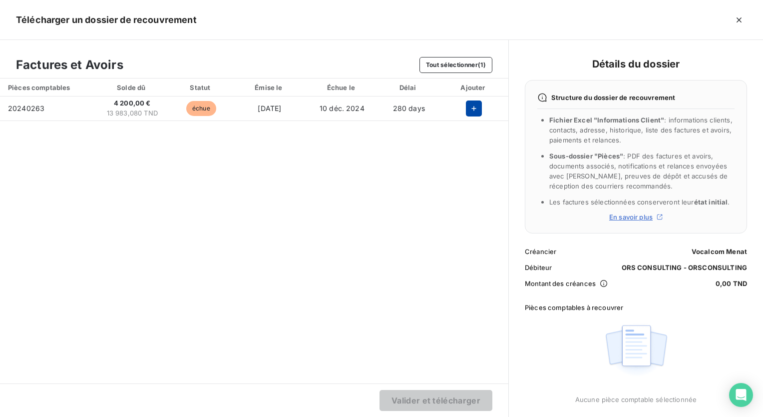
click at [440, 318] on div "Pièces comptables Solde dû Statut Émise le Échue le Délai Ajouter 20240263 4 20…" at bounding box center [254, 230] width 508 height 305
click at [476, 69] on button "Tout sélectionner (1)" at bounding box center [456, 65] width 73 height 16
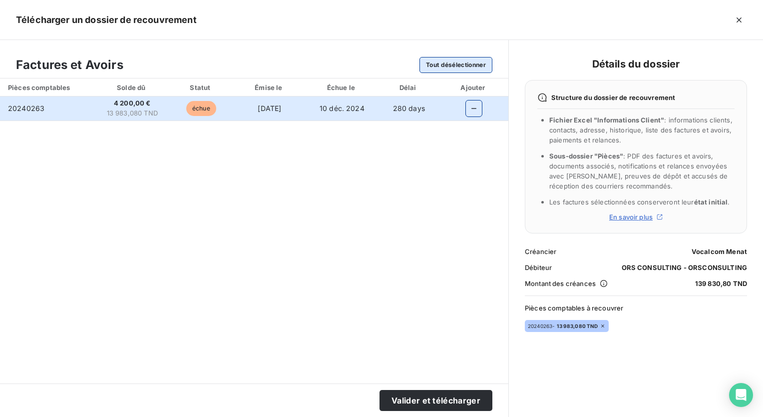
click at [476, 69] on button "Tout désélectionner" at bounding box center [456, 65] width 73 height 16
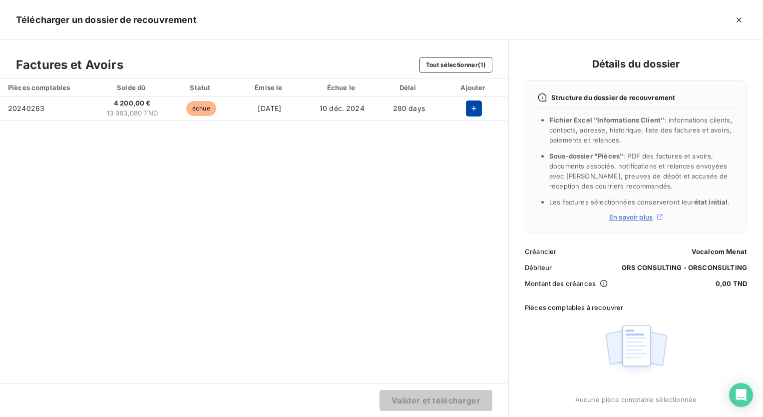
click at [479, 111] on icon "button" at bounding box center [474, 108] width 10 height 10
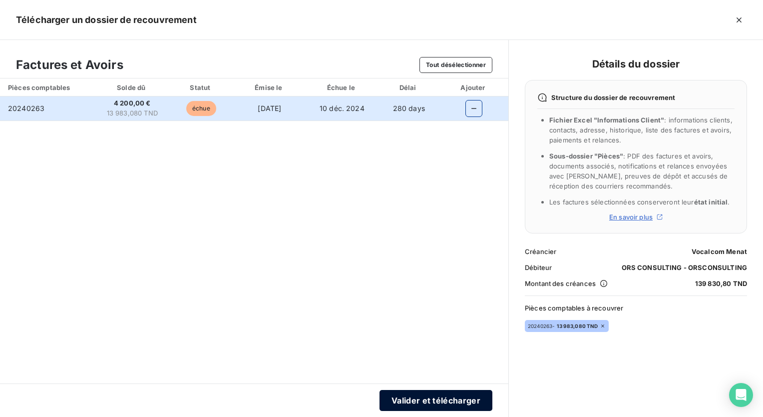
click at [437, 404] on button "Valider et télécharger" at bounding box center [436, 400] width 113 height 21
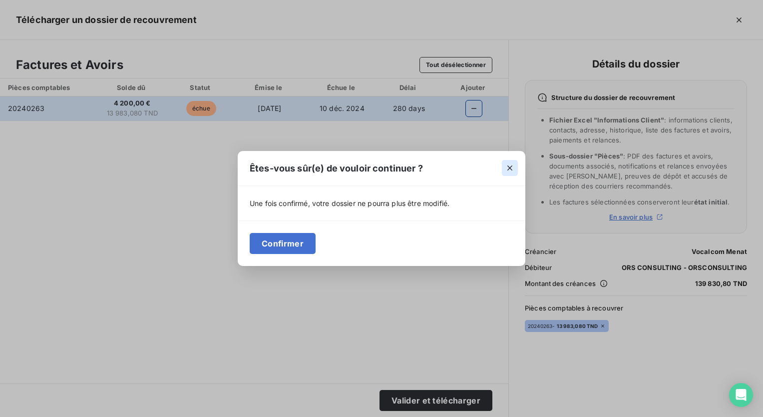
click at [513, 166] on icon "button" at bounding box center [510, 168] width 10 height 10
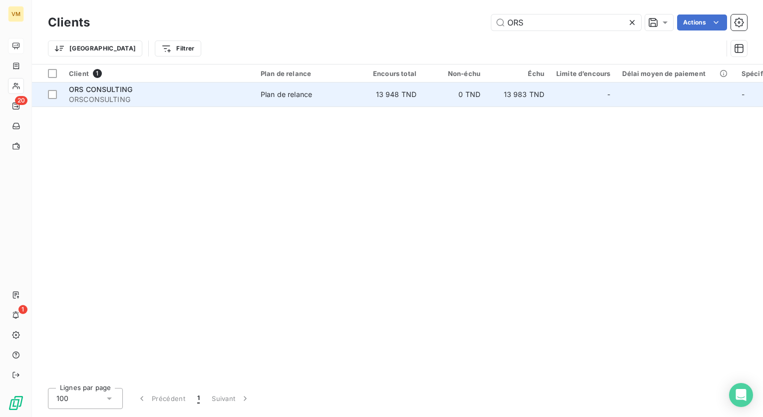
click at [439, 99] on td "0 TND" at bounding box center [455, 94] width 64 height 24
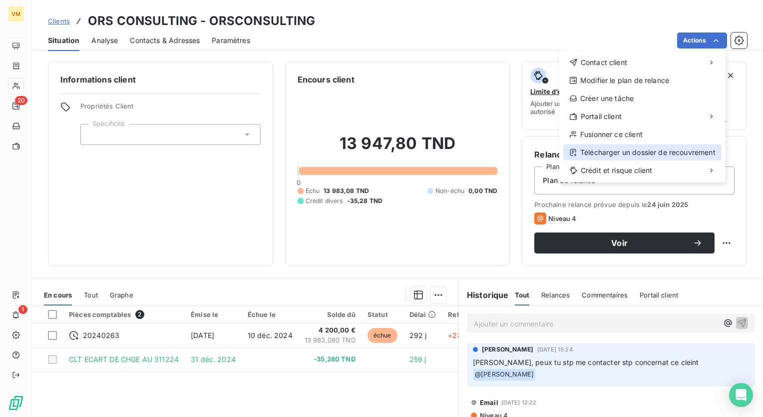
click at [645, 147] on div "Télécharger un dossier de recouvrement" at bounding box center [642, 152] width 158 height 16
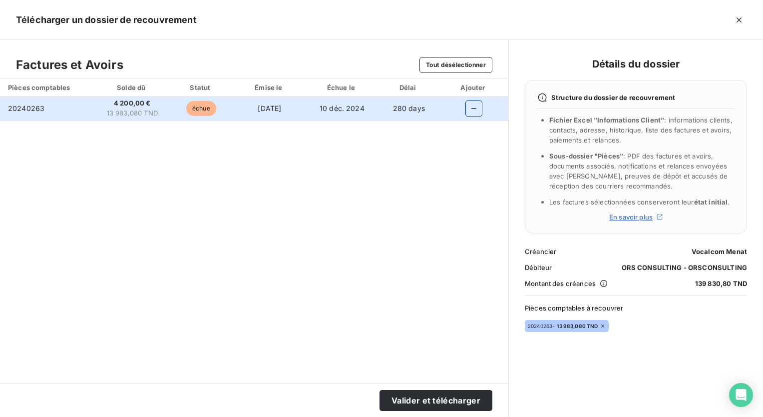
click at [476, 110] on icon "button" at bounding box center [474, 108] width 10 height 10
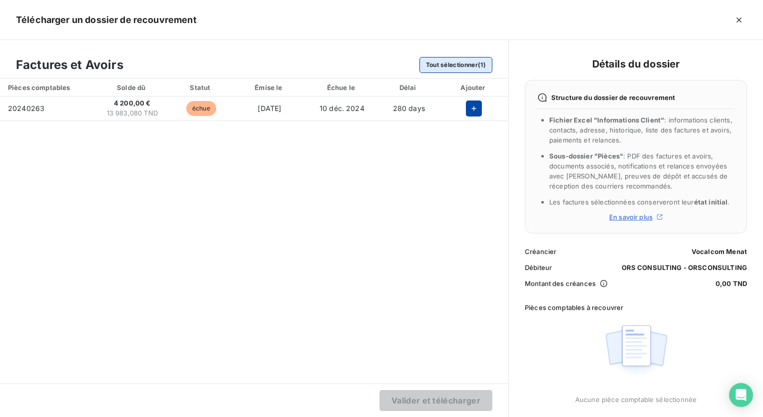
click at [469, 62] on button "Tout sélectionner (1)" at bounding box center [456, 65] width 73 height 16
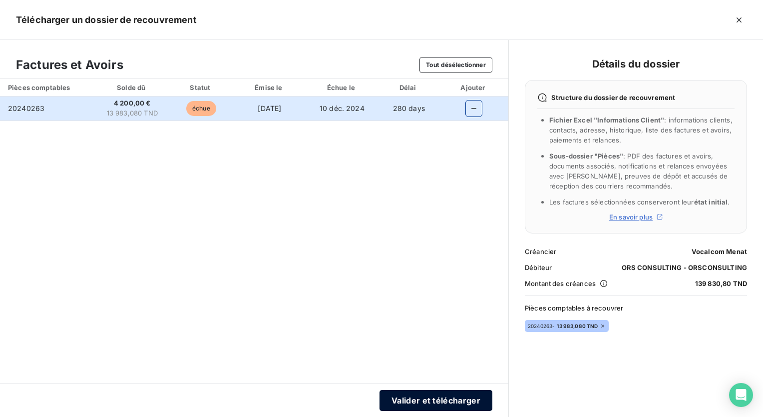
click at [405, 400] on button "Valider et télécharger" at bounding box center [436, 400] width 113 height 21
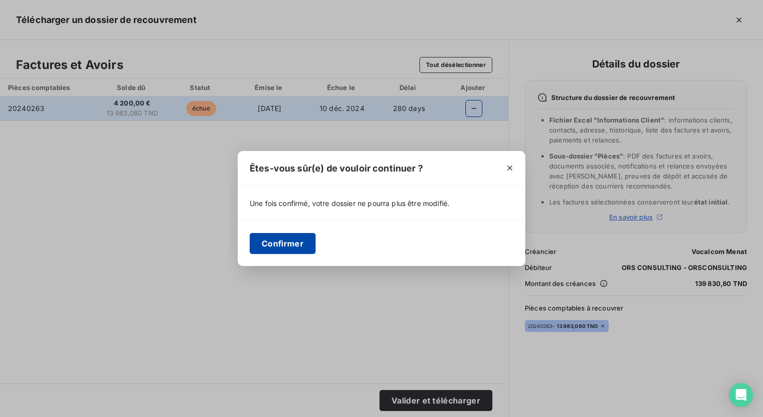
click at [282, 245] on button "Confirmer" at bounding box center [283, 243] width 66 height 21
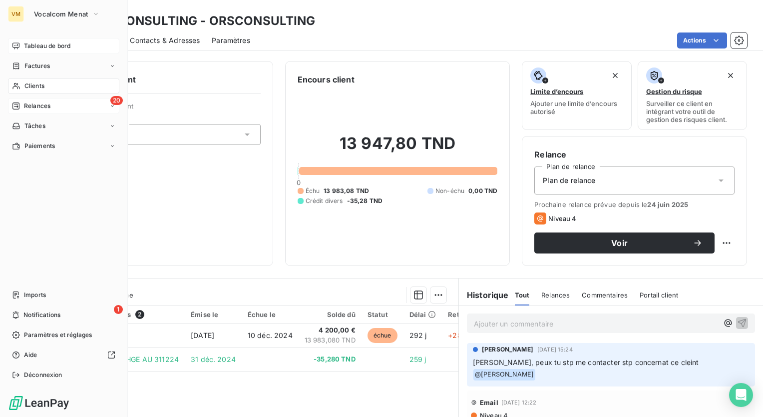
click at [38, 101] on div "20 Relances" at bounding box center [63, 106] width 111 height 16
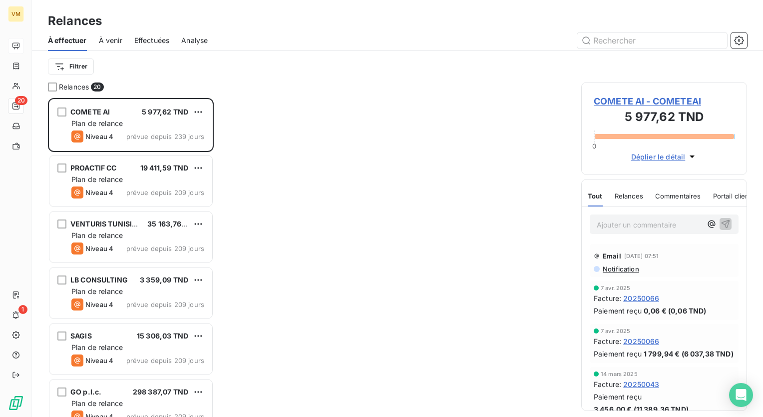
scroll to position [311, 158]
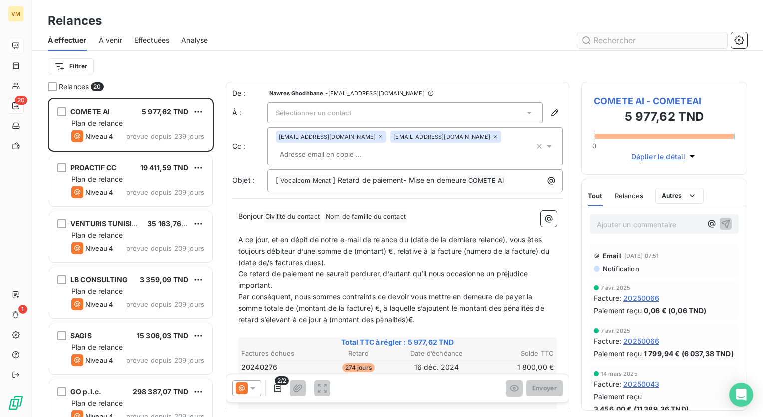
click at [615, 45] on input "text" at bounding box center [652, 40] width 150 height 16
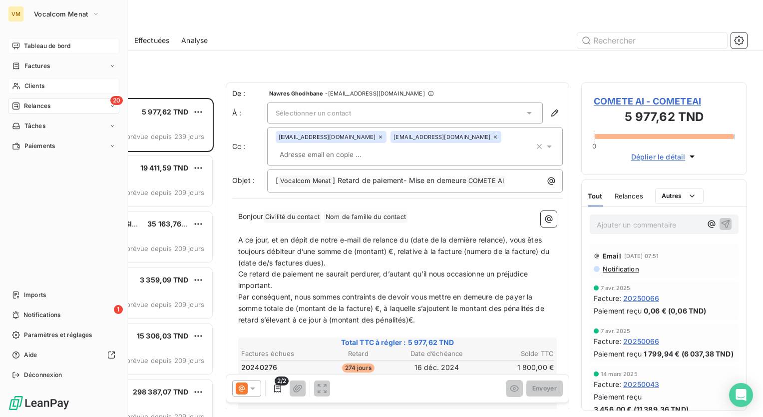
click at [40, 89] on span "Clients" at bounding box center [34, 85] width 20 height 9
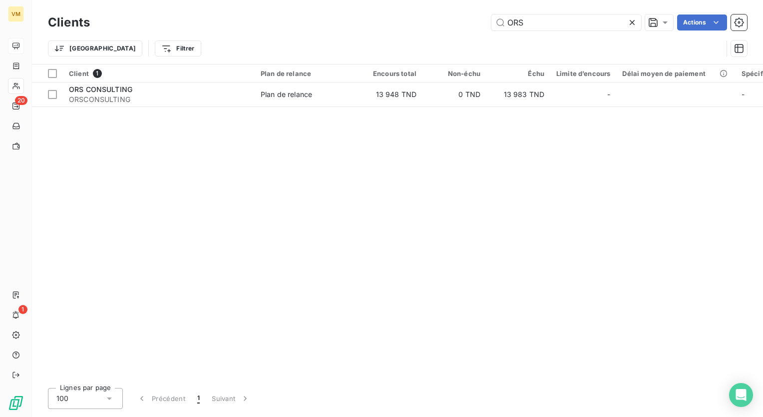
click at [629, 23] on icon at bounding box center [632, 22] width 10 height 10
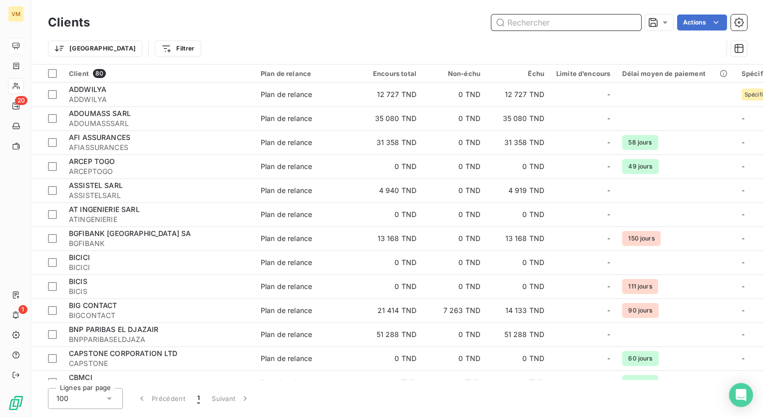
click at [598, 21] on input "text" at bounding box center [567, 22] width 150 height 16
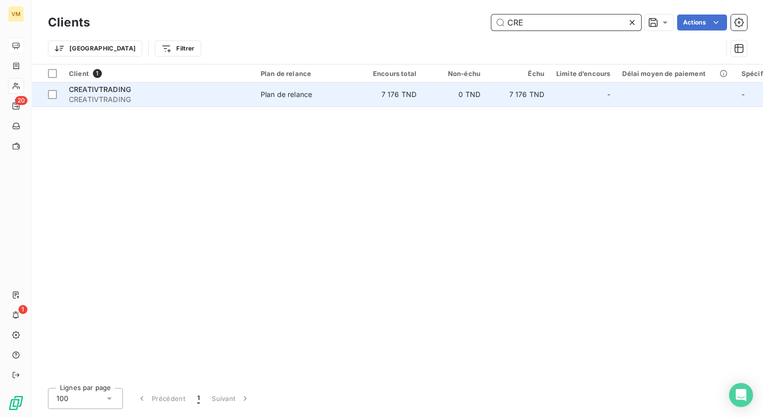
type input "CRE"
click at [367, 86] on td "7 176 TND" at bounding box center [391, 94] width 64 height 24
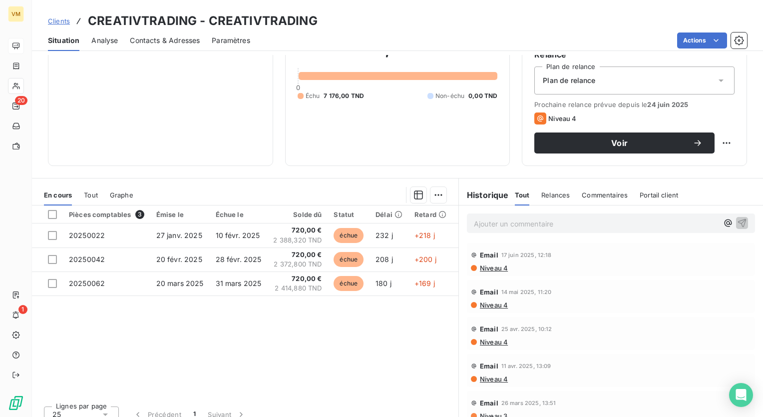
scroll to position [110, 0]
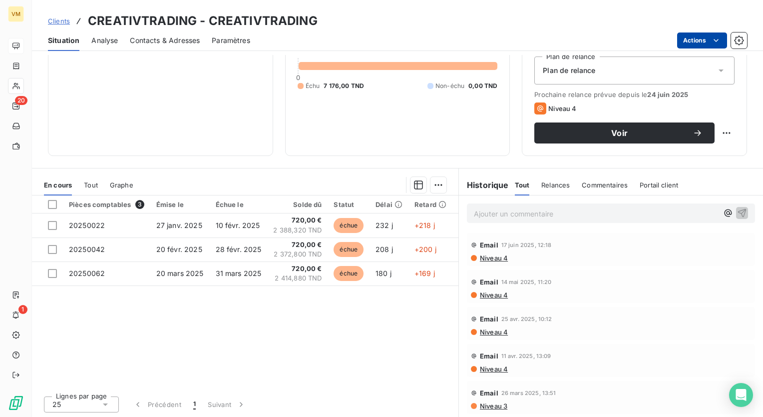
click at [704, 41] on html "VM 20 1 Clients CREATIVTRADING - CREATIVTRADING Situation Analyse Contacts & Ad…" at bounding box center [381, 208] width 763 height 417
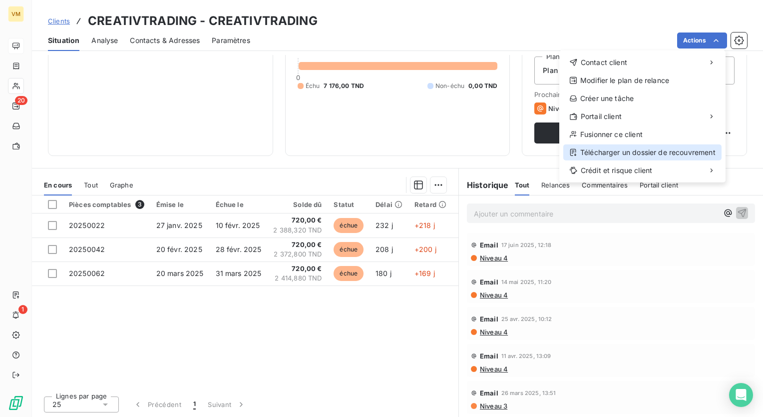
click at [625, 151] on div "Télécharger un dossier de recouvrement" at bounding box center [642, 152] width 158 height 16
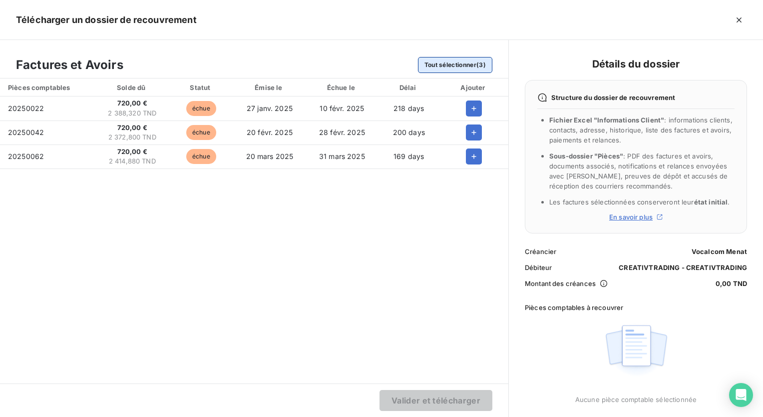
click at [487, 63] on button "Tout sélectionner (3)" at bounding box center [455, 65] width 74 height 16
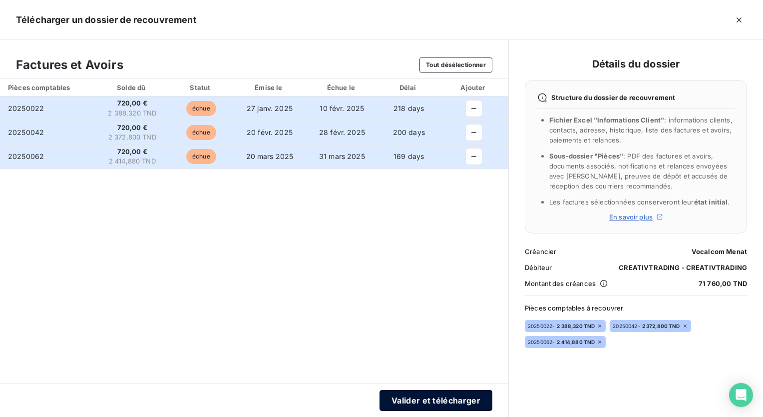
click at [460, 395] on button "Valider et télécharger" at bounding box center [436, 400] width 113 height 21
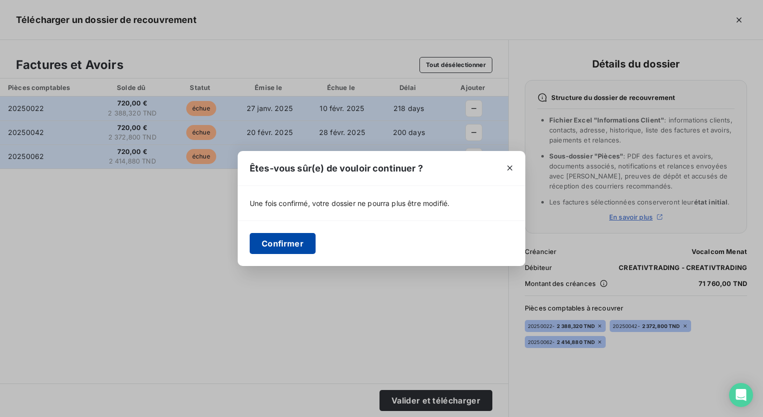
click at [255, 233] on button "Confirmer" at bounding box center [283, 243] width 66 height 21
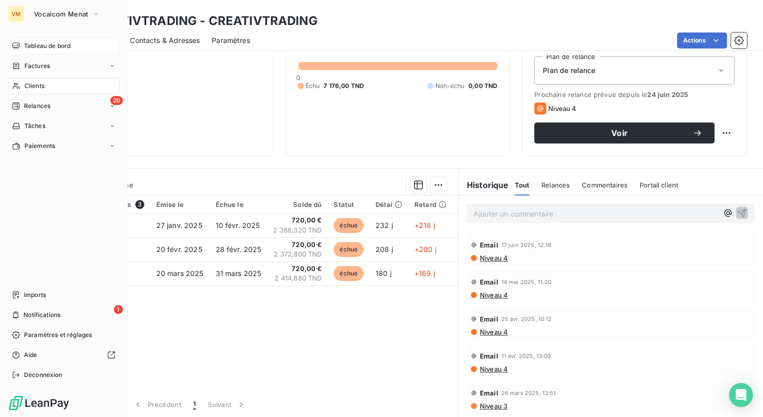
click at [32, 86] on span "Clients" at bounding box center [34, 85] width 20 height 9
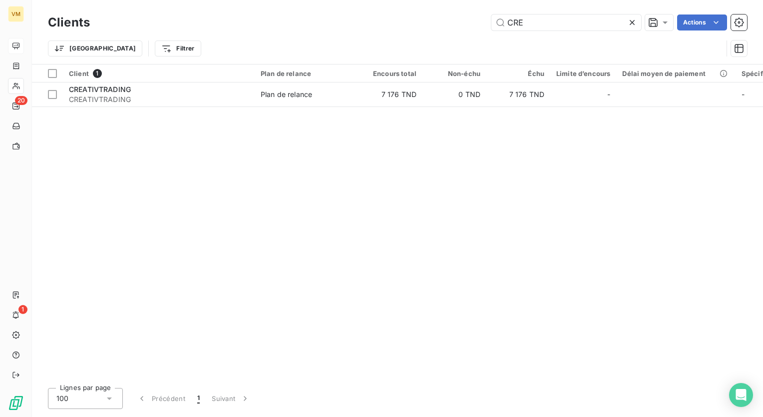
click at [633, 21] on icon at bounding box center [632, 22] width 5 height 5
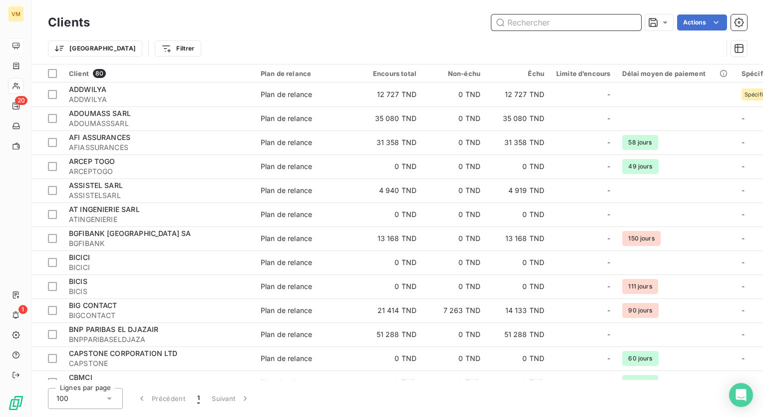
click at [607, 23] on input "text" at bounding box center [567, 22] width 150 height 16
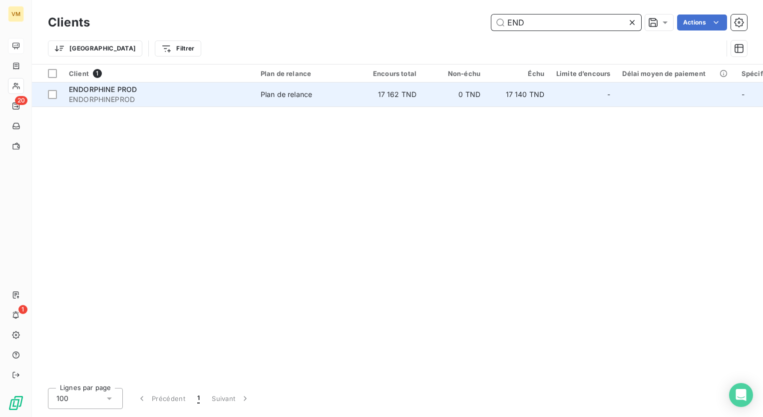
type input "END"
click at [426, 98] on td "0 TND" at bounding box center [455, 94] width 64 height 24
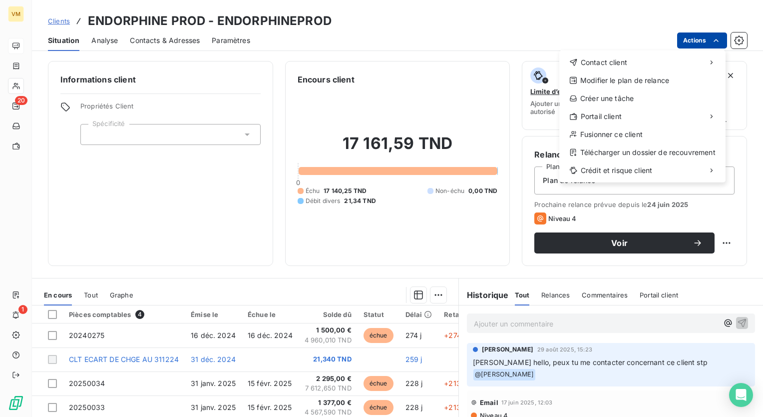
click at [686, 37] on html "VM 20 1 Clients ENDORPHINE PROD - ENDORPHINEPROD Situation Analyse Contacts & A…" at bounding box center [381, 208] width 763 height 417
click at [660, 154] on div "Télécharger un dossier de recouvrement" at bounding box center [642, 152] width 158 height 16
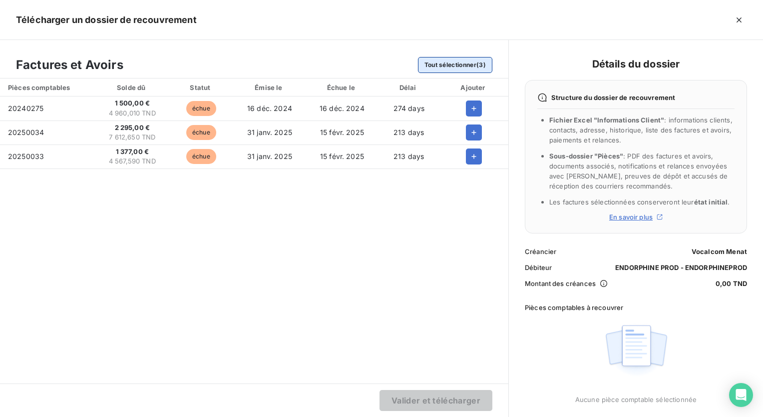
click at [454, 63] on button "Tout sélectionner (3)" at bounding box center [455, 65] width 74 height 16
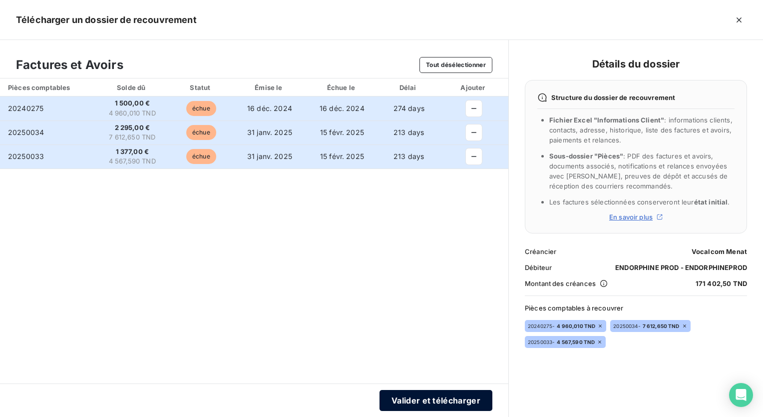
click at [431, 403] on button "Valider et télécharger" at bounding box center [436, 400] width 113 height 21
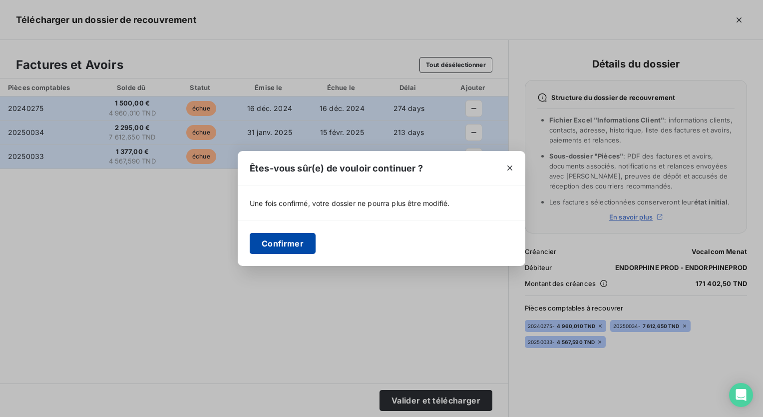
click at [261, 238] on button "Confirmer" at bounding box center [283, 243] width 66 height 21
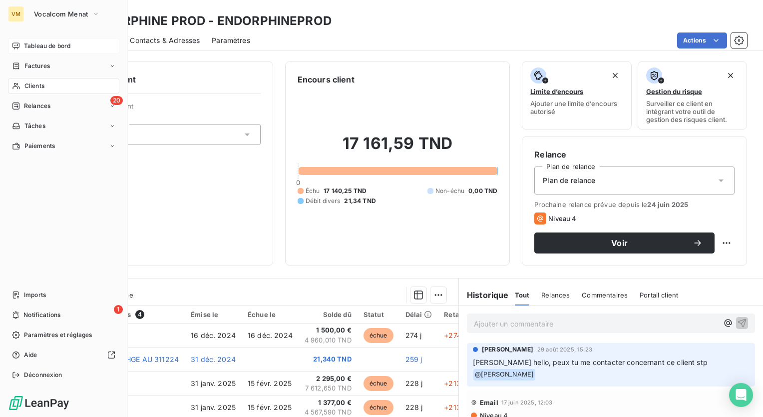
click at [13, 84] on icon at bounding box center [16, 86] width 8 height 8
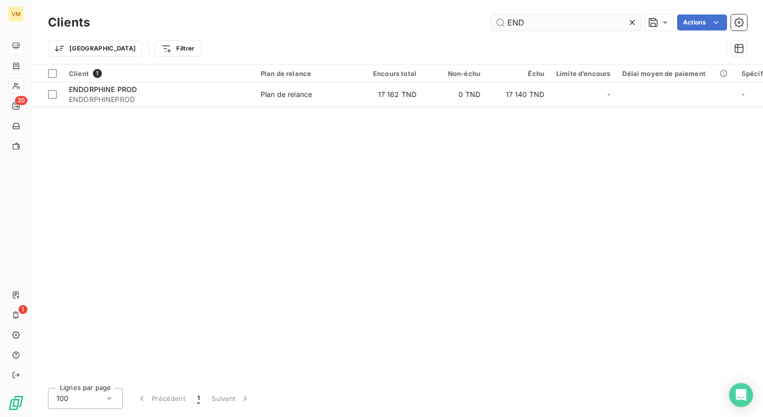
drag, startPoint x: 589, startPoint y: 25, endPoint x: 499, endPoint y: 23, distance: 90.4
click at [499, 23] on input "END" at bounding box center [567, 22] width 150 height 16
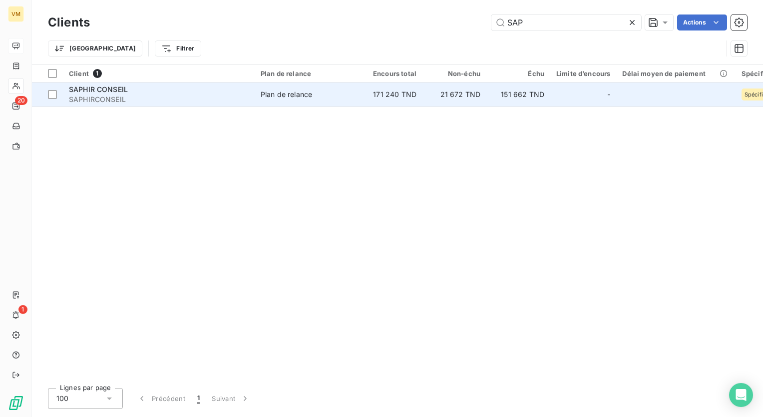
type input "SAP"
click at [465, 89] on td "21 672 TND" at bounding box center [455, 94] width 64 height 24
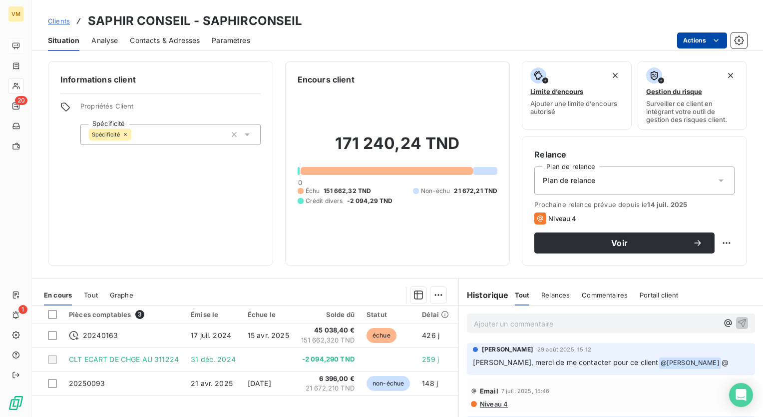
click at [701, 41] on html "VM 20 1 Clients SAPHIR CONSEIL - SAPHIRCONSEIL Situation Analyse Contacts & Adr…" at bounding box center [381, 208] width 763 height 417
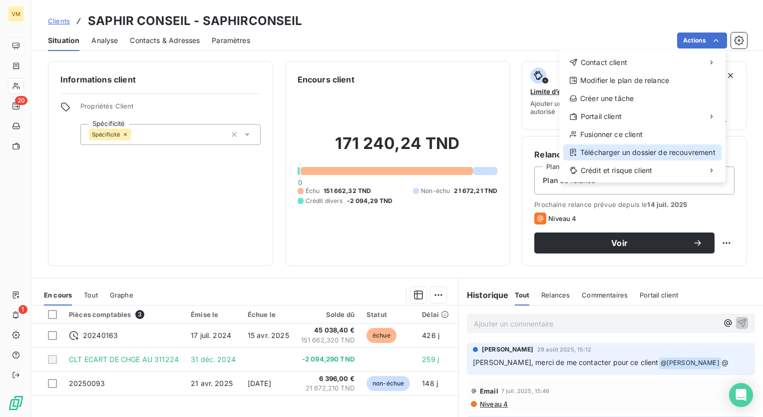
click at [653, 158] on div "Télécharger un dossier de recouvrement" at bounding box center [642, 152] width 158 height 16
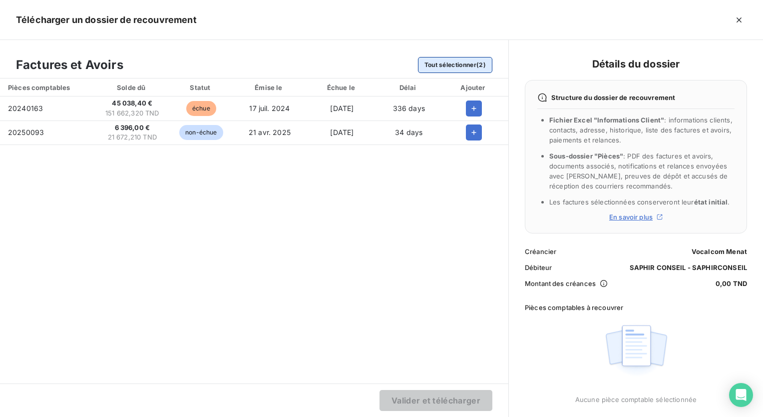
click at [456, 65] on button "Tout sélectionner (2)" at bounding box center [455, 65] width 74 height 16
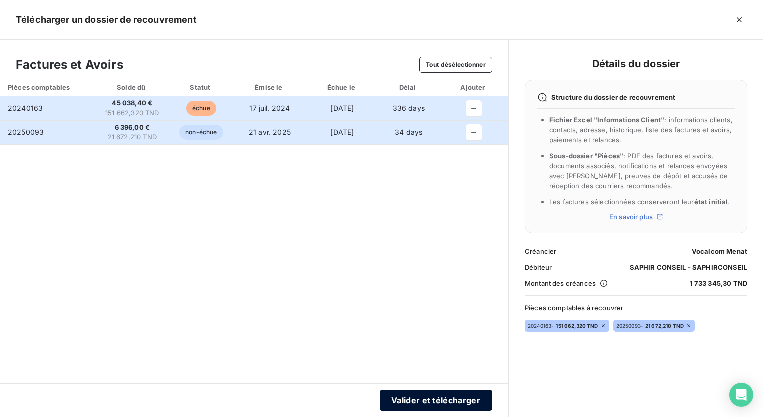
click at [430, 404] on button "Valider et télécharger" at bounding box center [436, 400] width 113 height 21
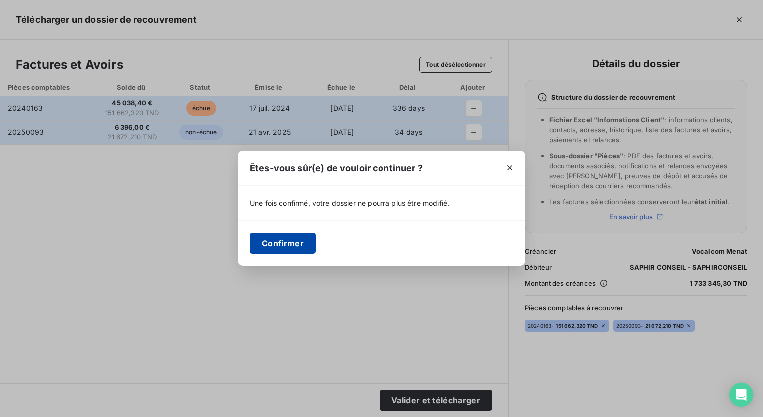
click at [258, 242] on button "Confirmer" at bounding box center [283, 243] width 66 height 21
